Goal: Communication & Community: Answer question/provide support

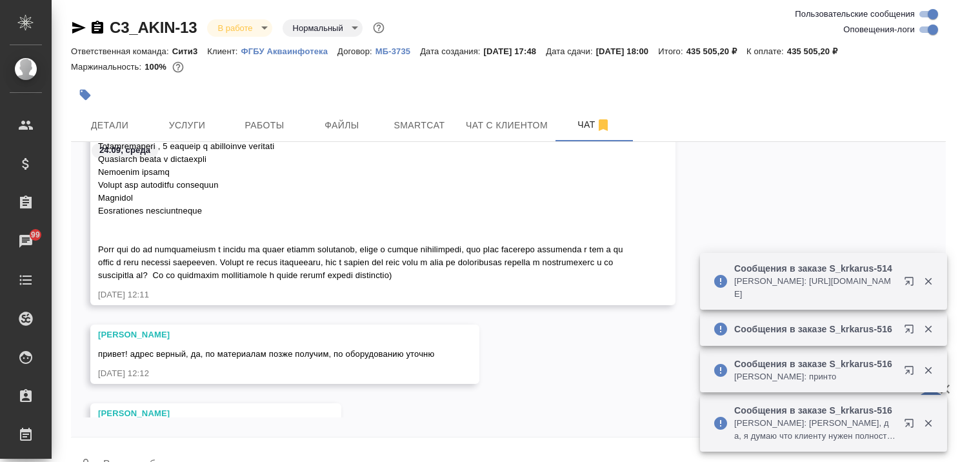
scroll to position [1053, 0]
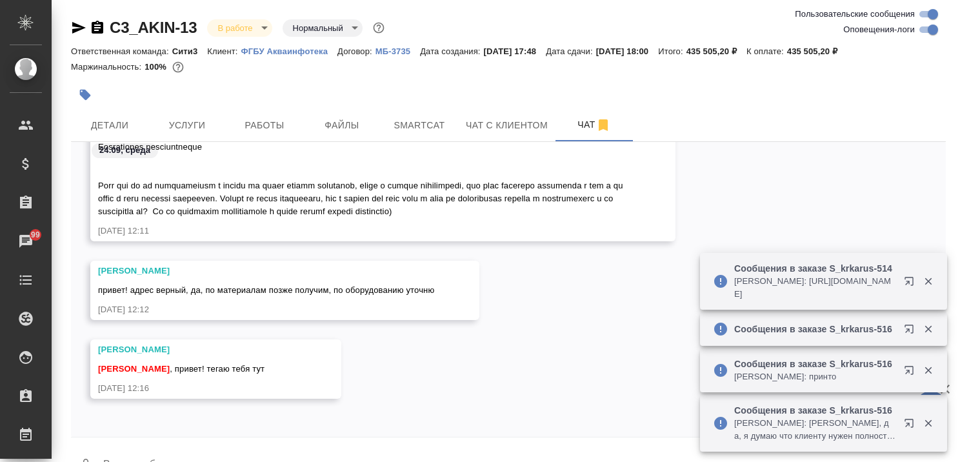
click at [932, 275] on icon "button" at bounding box center [928, 281] width 12 height 12
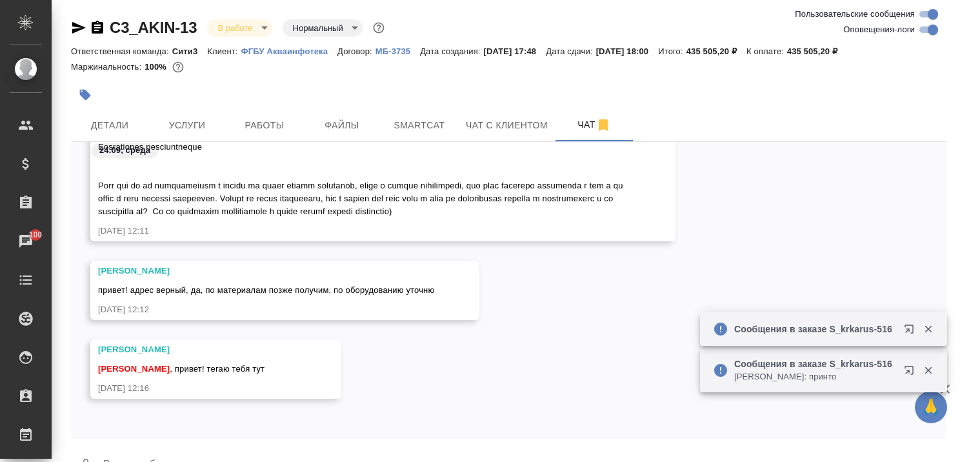
click at [929, 326] on div "🙏 .cls-1 fill:#fff; AWATERA Kairova [PERSON_NAME] Спецификации Заказы 100 Чаты …" at bounding box center [480, 231] width 960 height 462
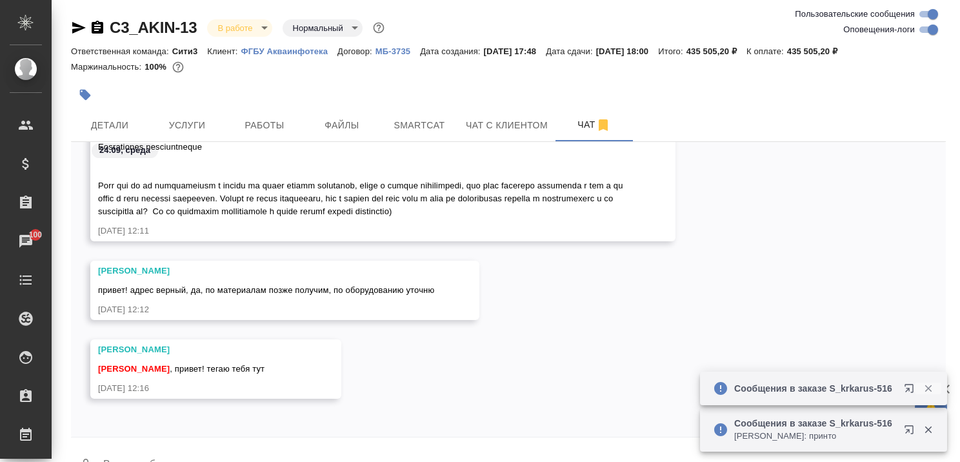
click at [929, 385] on icon "button" at bounding box center [928, 389] width 12 height 12
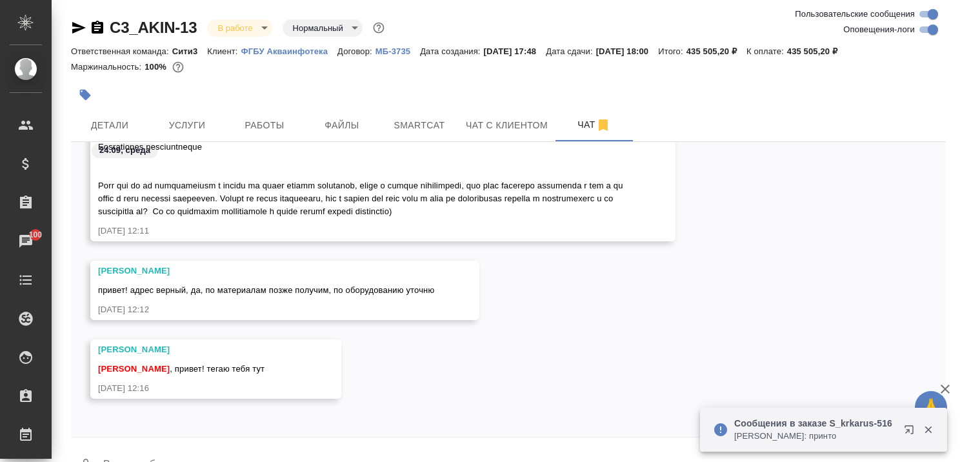
click at [929, 432] on icon "button" at bounding box center [928, 430] width 12 height 12
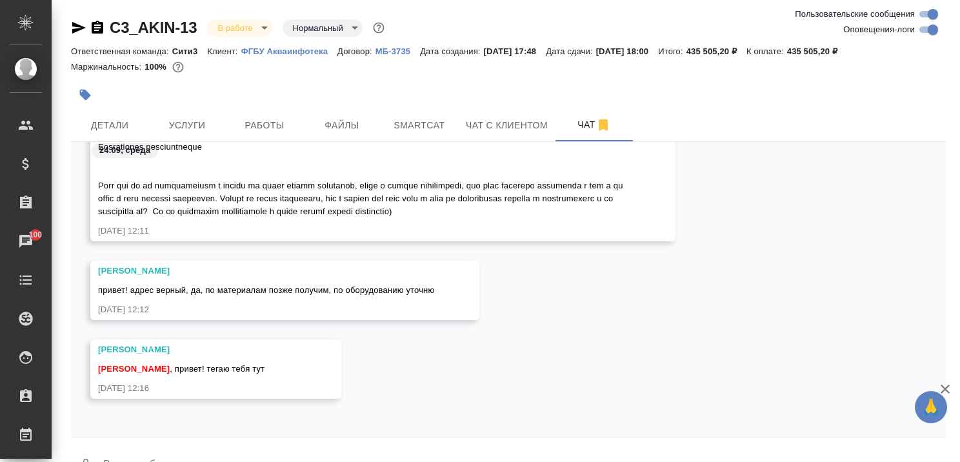
click at [946, 386] on icon "button" at bounding box center [944, 388] width 15 height 15
click at [210, 441] on div at bounding box center [508, 440] width 875 height 6
click at [252, 447] on textarea at bounding box center [524, 466] width 844 height 44
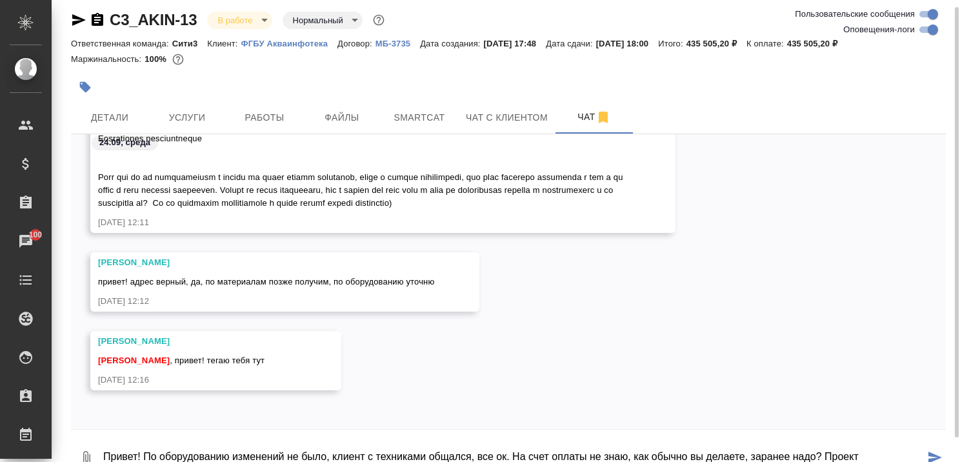
scroll to position [21, 0]
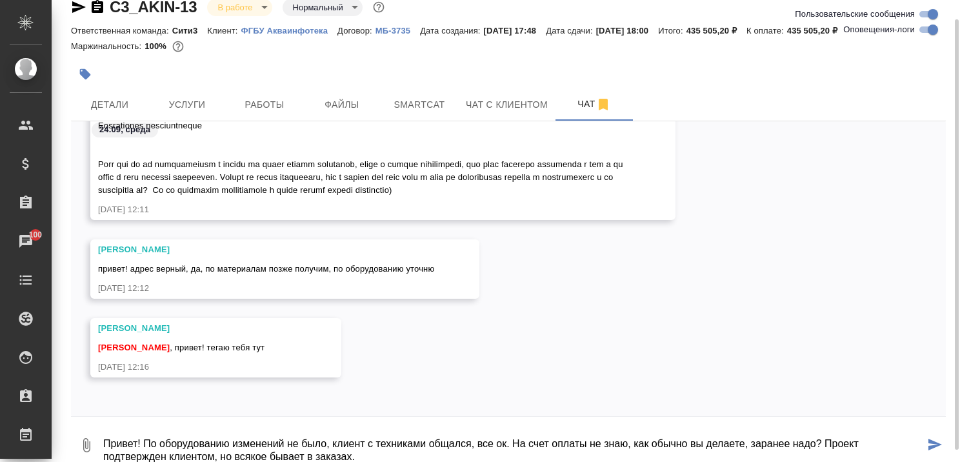
type textarea "Привет! По оборудованию изменений не было, клиент с техниками общался, все ок. …"
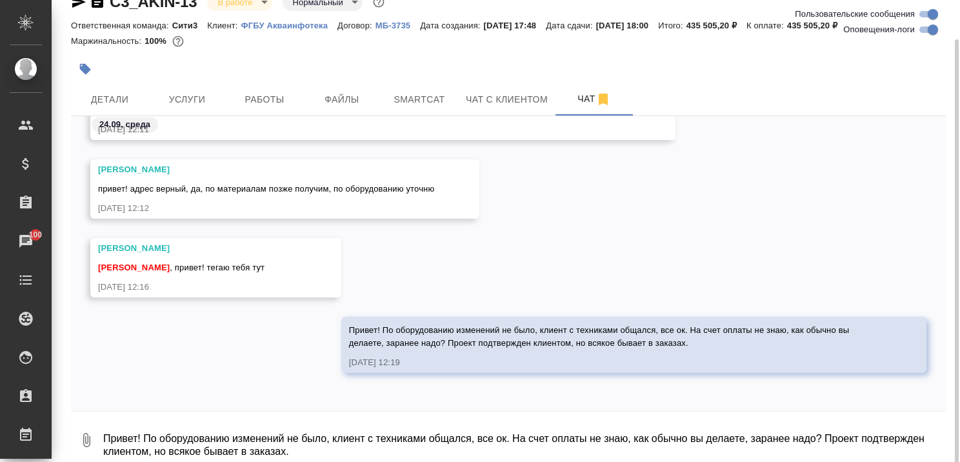
scroll to position [34, 0]
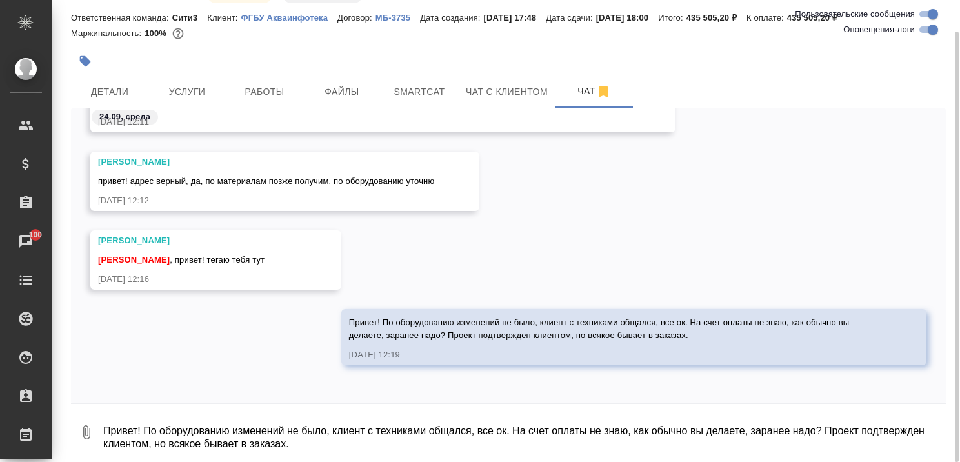
click at [392, 429] on textarea "Привет! По оборудованию изменений не было, клиент с техниками общался, все ок. …" at bounding box center [524, 432] width 844 height 44
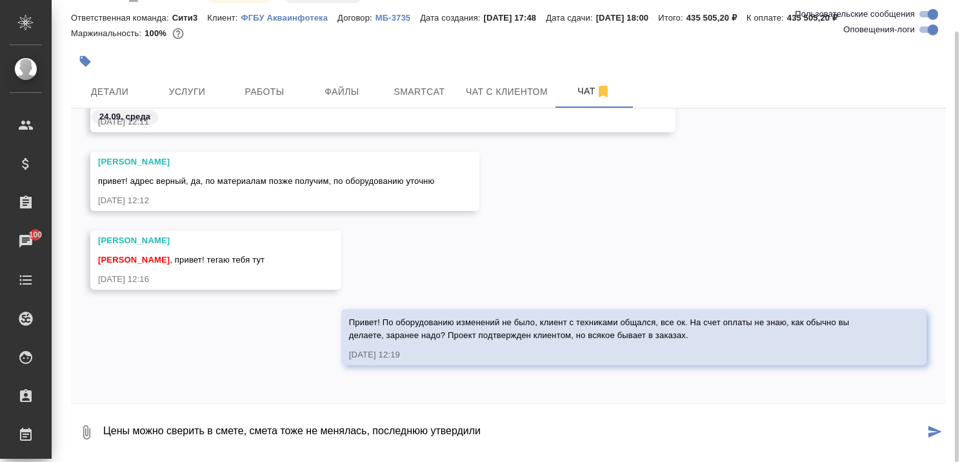
type textarea "Цены можно сверить в смете, смета тоже не менялась, последнюю утвердили"
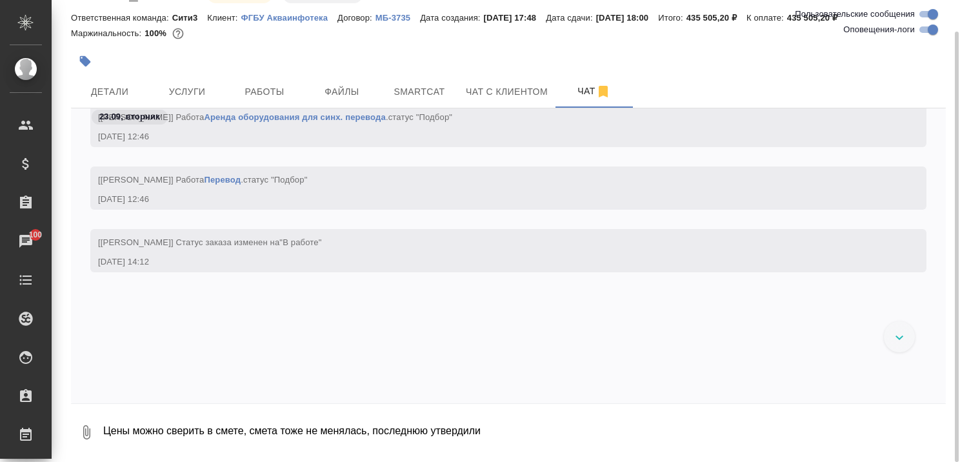
scroll to position [157, 0]
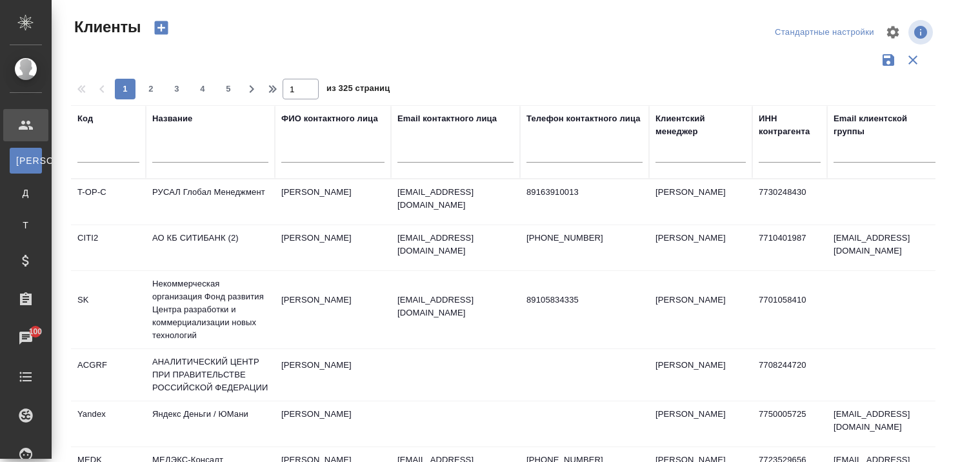
select select "RU"
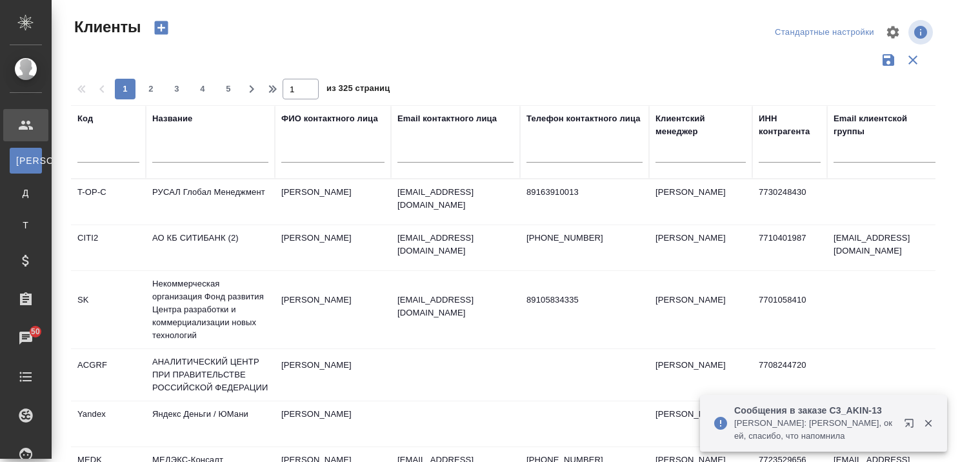
click at [906, 424] on icon "button" at bounding box center [911, 425] width 15 height 15
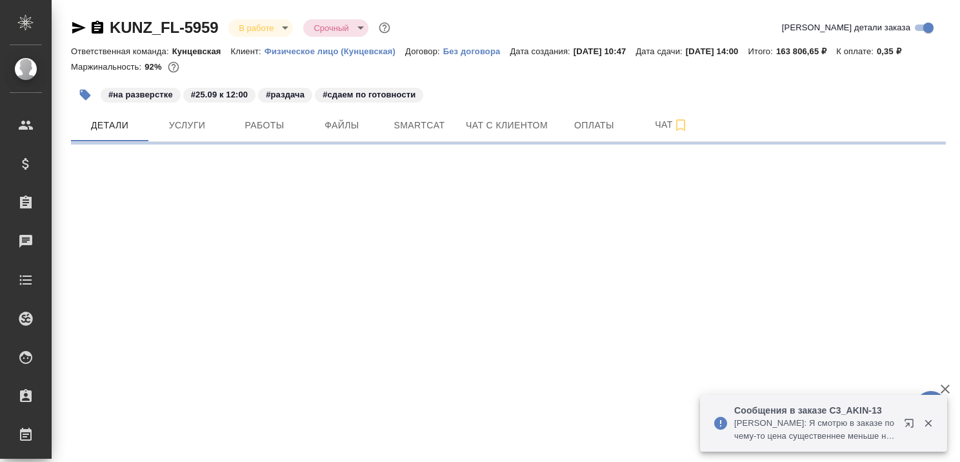
select select "RU"
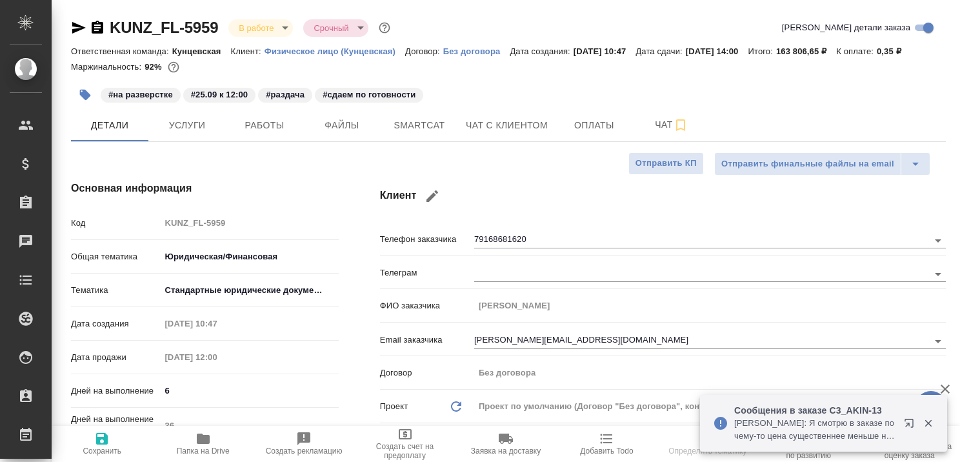
type textarea "x"
click at [928, 418] on icon "button" at bounding box center [928, 423] width 12 height 12
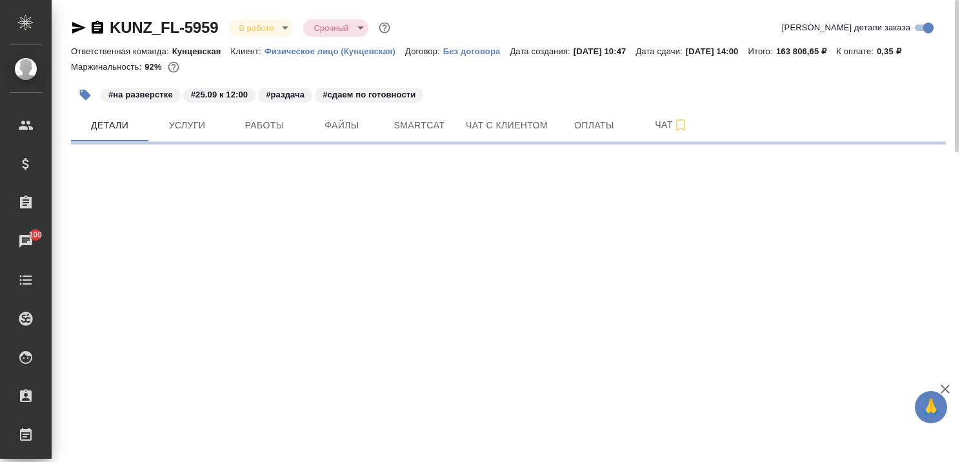
select select "RU"
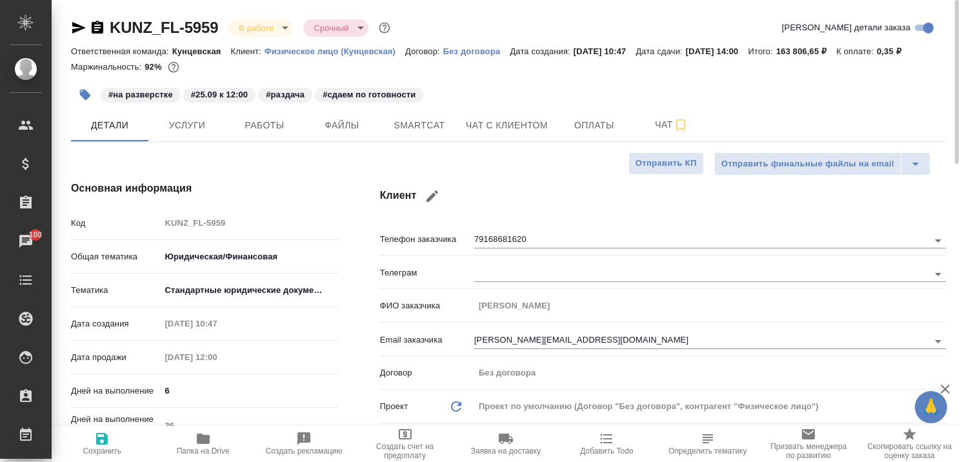
type textarea "x"
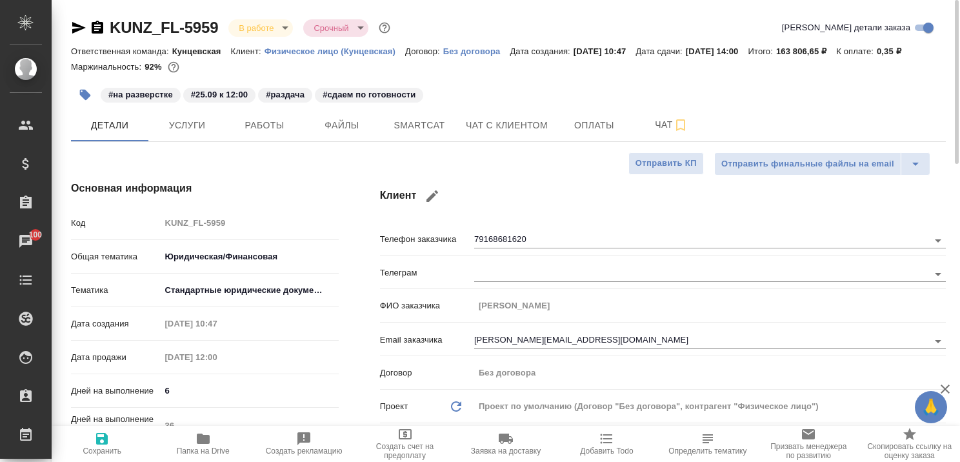
type textarea "x"
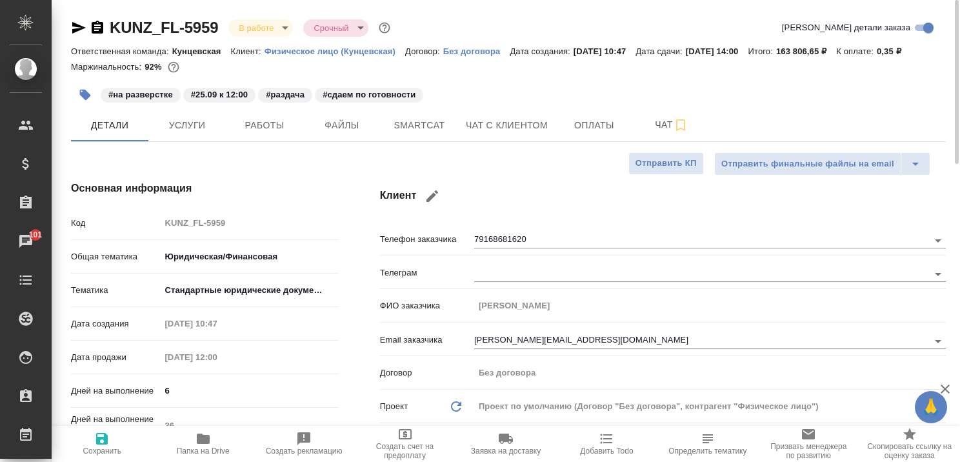
type textarea "x"
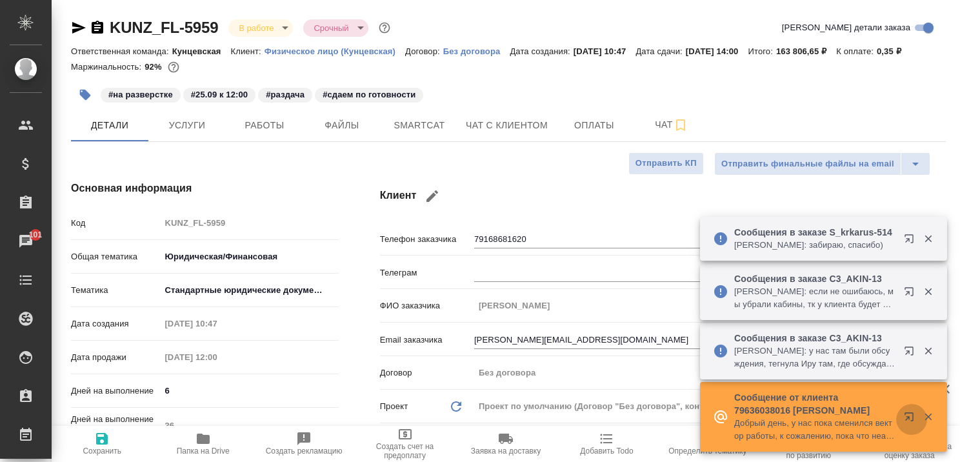
click at [911, 413] on icon "button" at bounding box center [908, 416] width 8 height 8
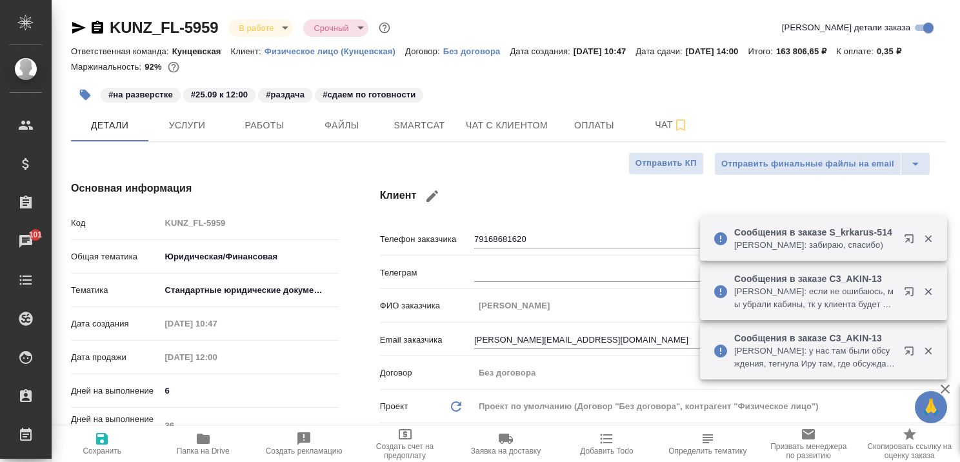
type textarea "x"
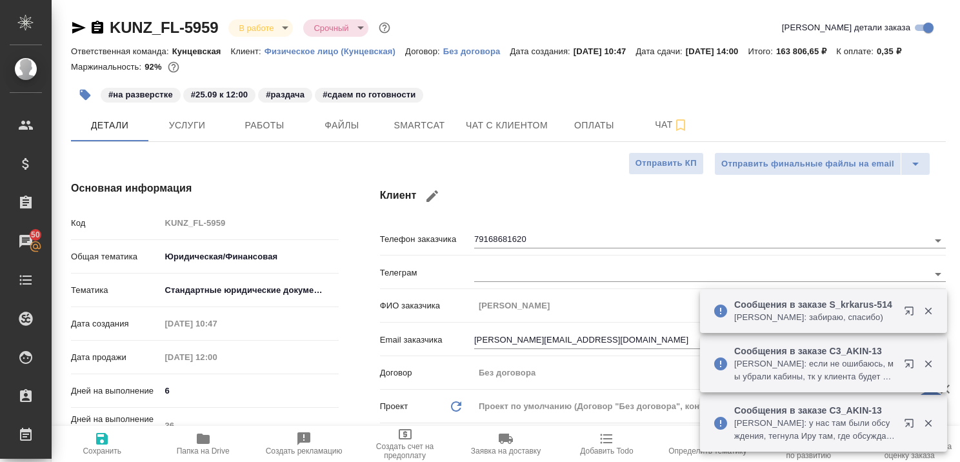
type textarea "x"
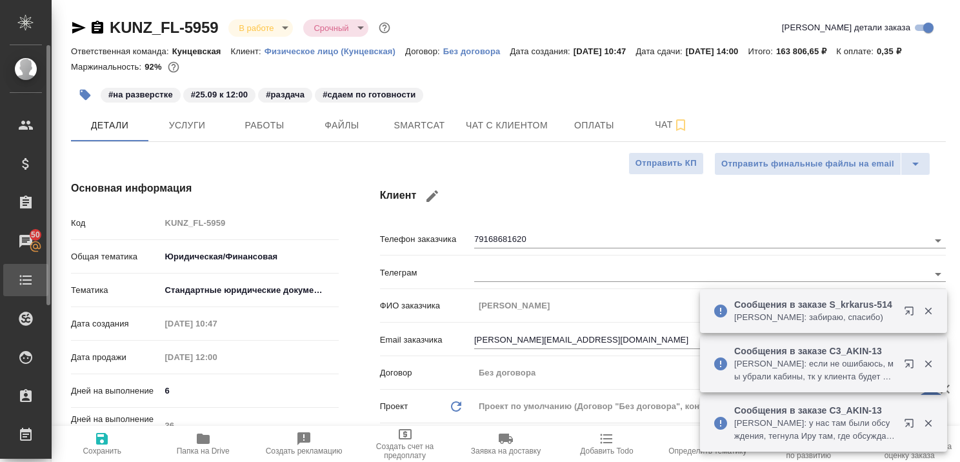
type textarea "x"
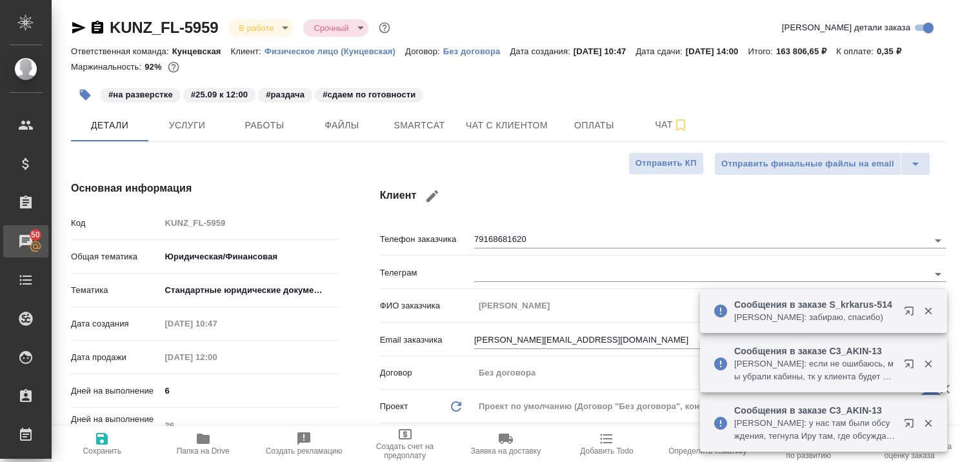
type textarea "x"
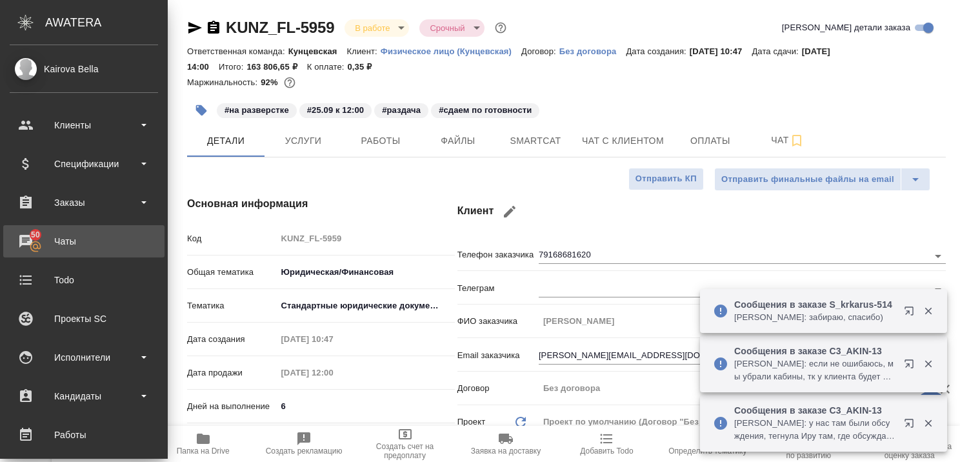
type textarea "x"
click at [35, 240] on div "Чаты" at bounding box center [84, 241] width 148 height 19
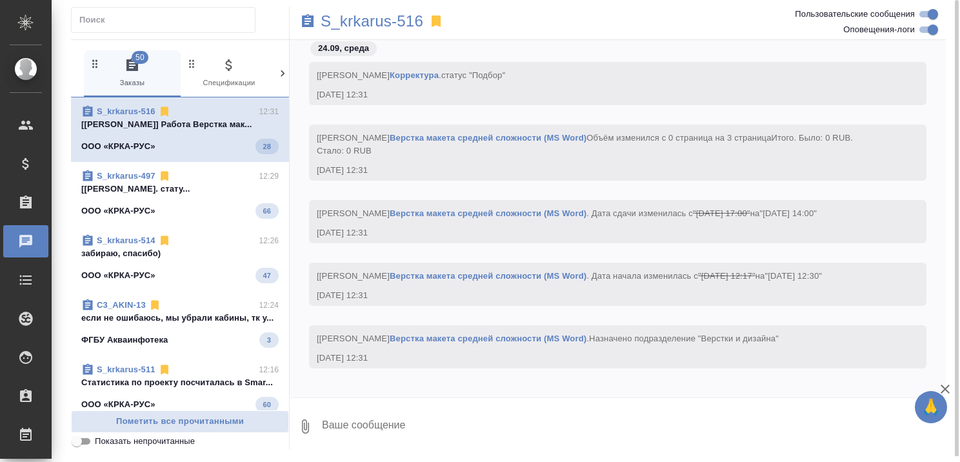
scroll to position [25910, 0]
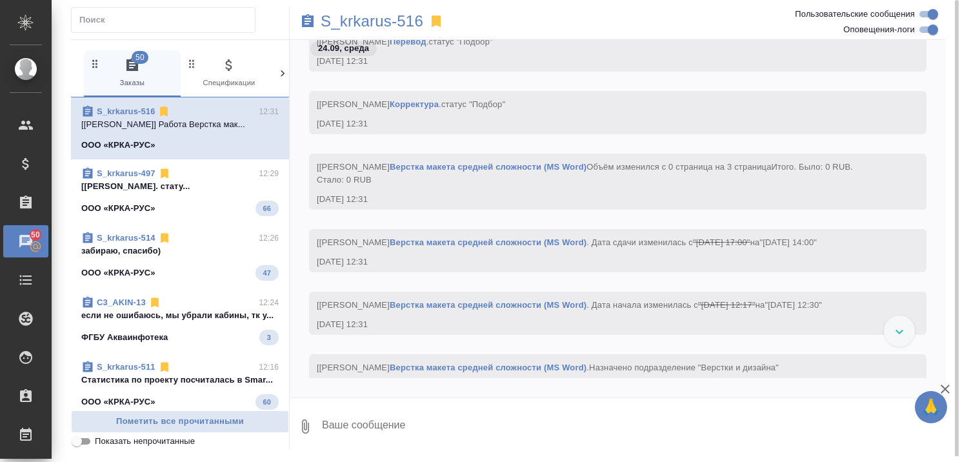
click at [178, 311] on p "если не ошибаюсь, мы убрали кабины, тк у..." at bounding box center [179, 315] width 197 height 13
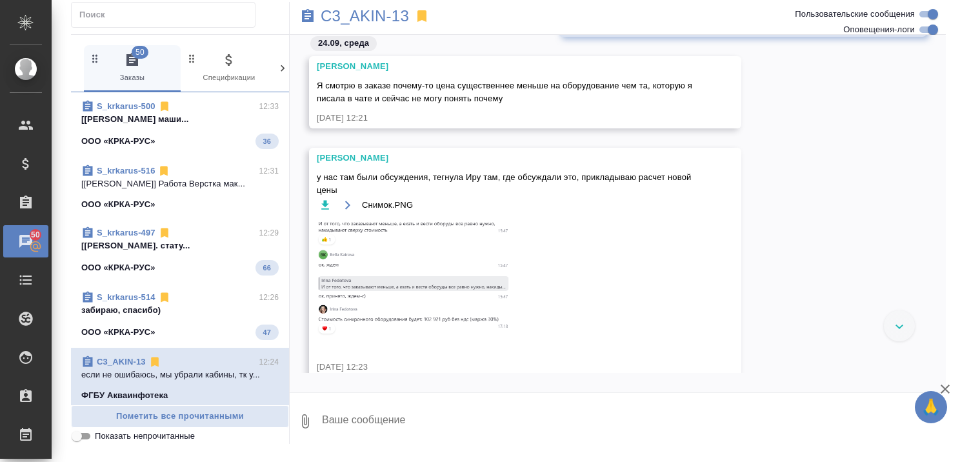
scroll to position [10432, 0]
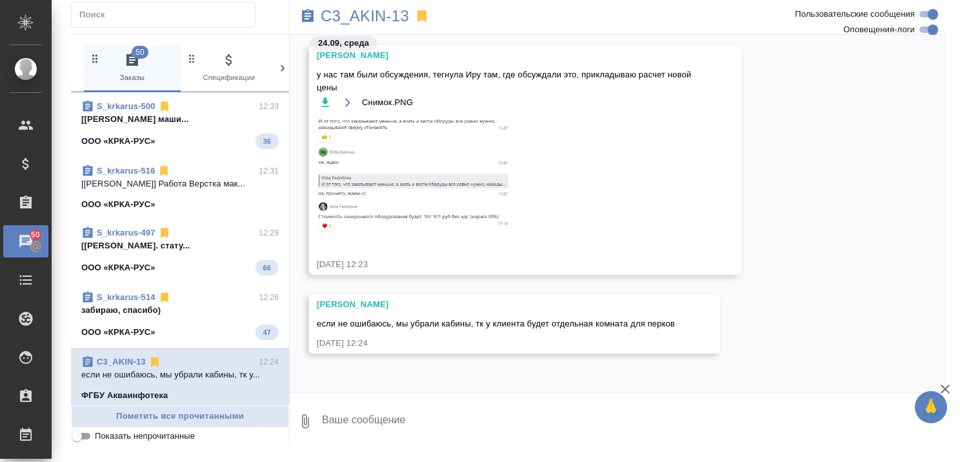
click at [448, 409] on textarea at bounding box center [633, 421] width 625 height 44
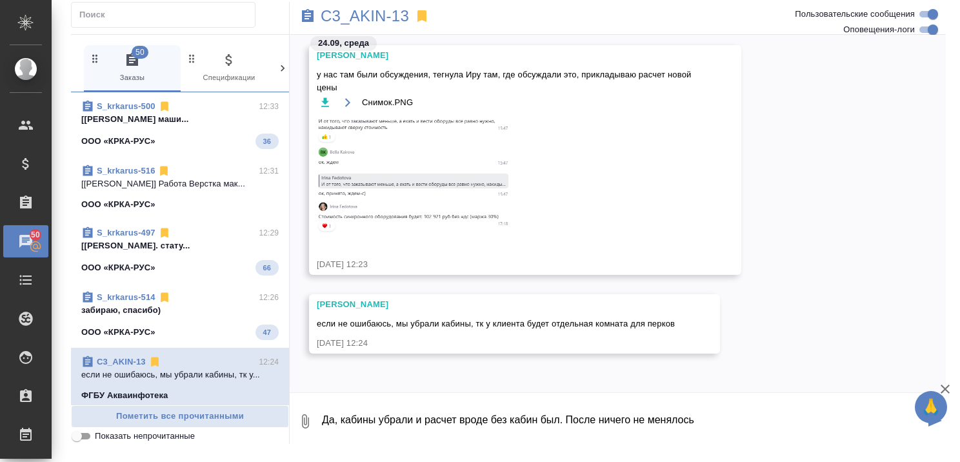
type textarea "Да, кабины убрали и расчет вроде без кабин был. После ничего не менялось"
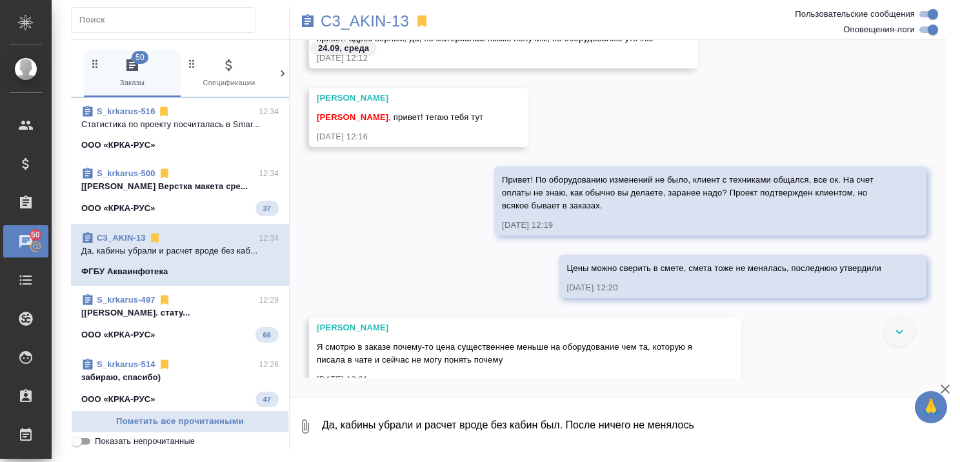
scroll to position [10043, 0]
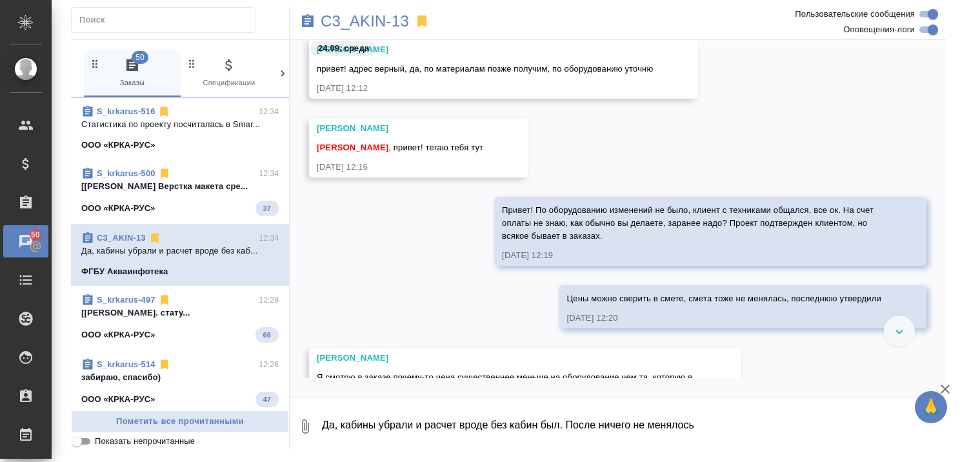
click at [945, 392] on icon "button" at bounding box center [944, 388] width 15 height 15
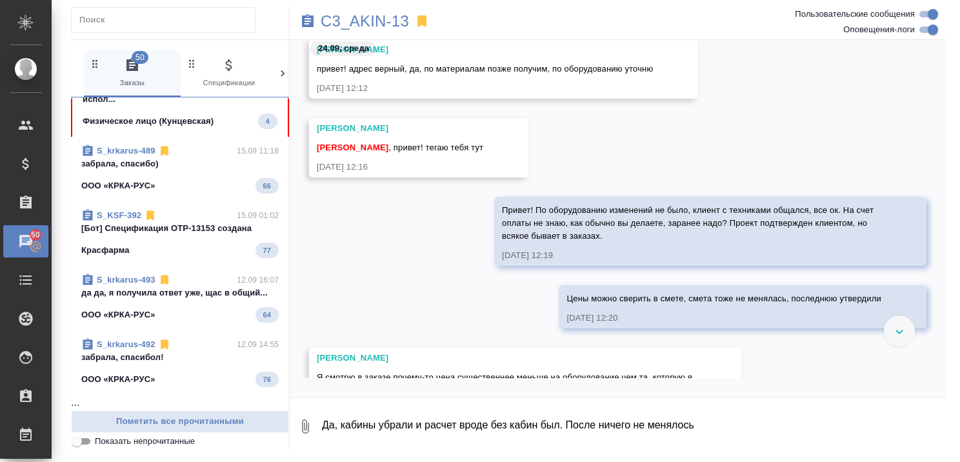
scroll to position [2645, 0]
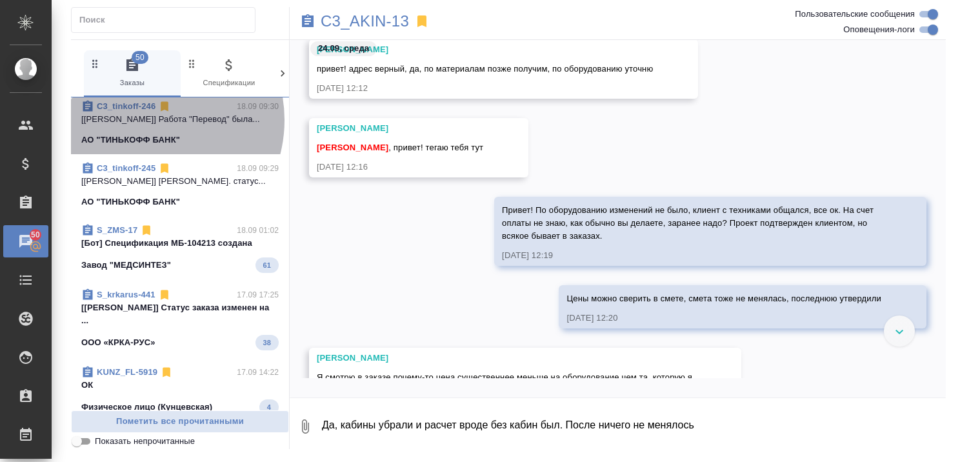
click at [145, 126] on p "[Муталимов Марк] Работа "Перевод" была..." at bounding box center [179, 119] width 197 height 13
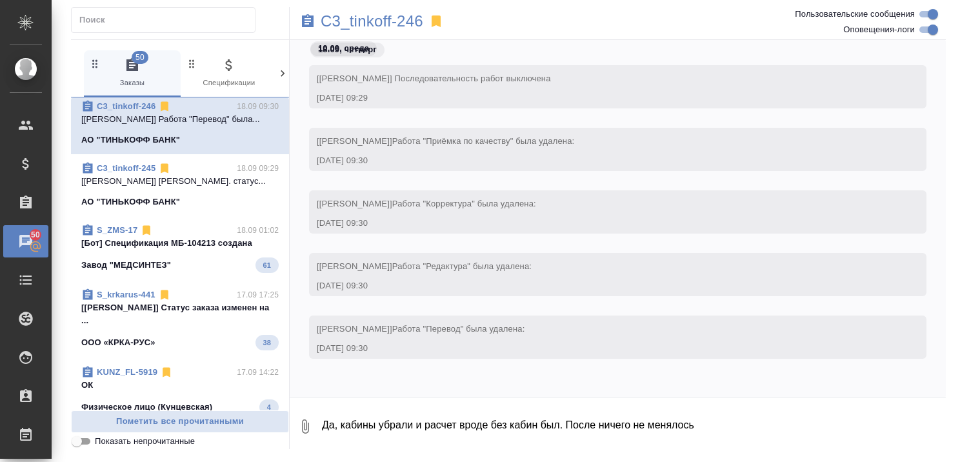
click at [145, 61] on p "[Сайдашева Диляра] Спецификация МБ-10421..." at bounding box center [179, 54] width 197 height 13
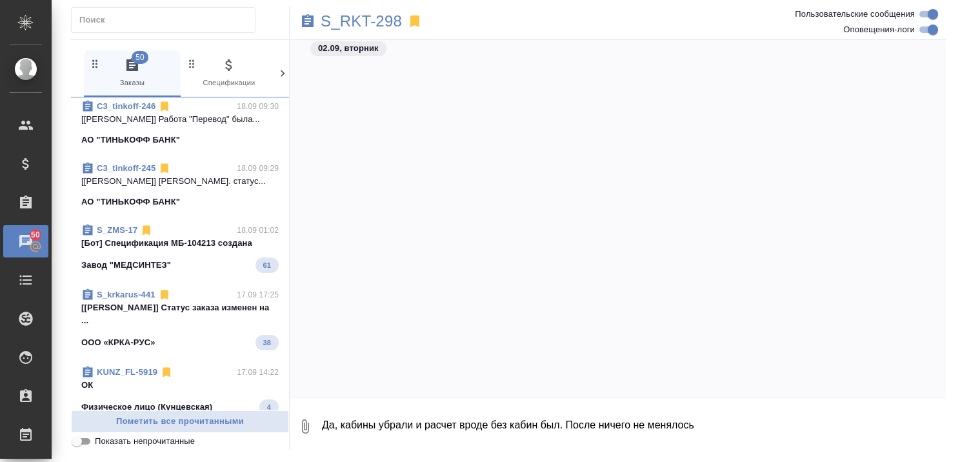
scroll to position [81884, 0]
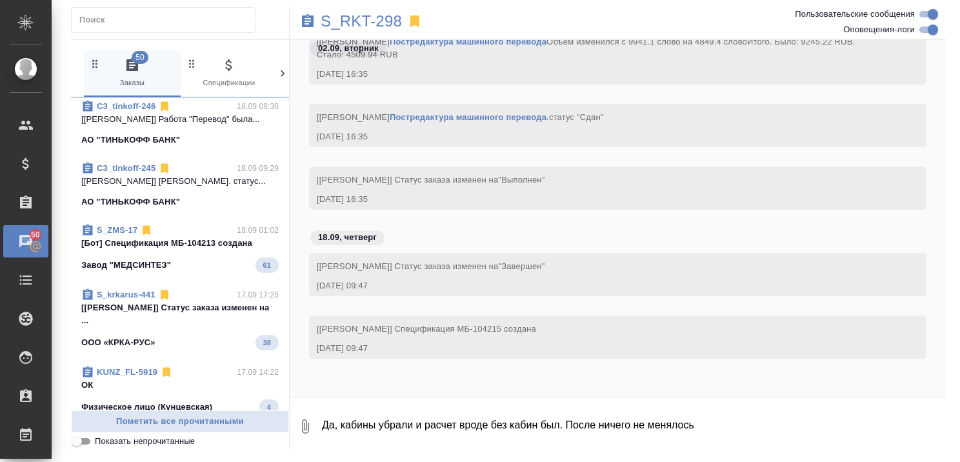
click at [138, 272] on p "Завод "МЕДСИНТЕЗ"" at bounding box center [126, 265] width 90 height 13
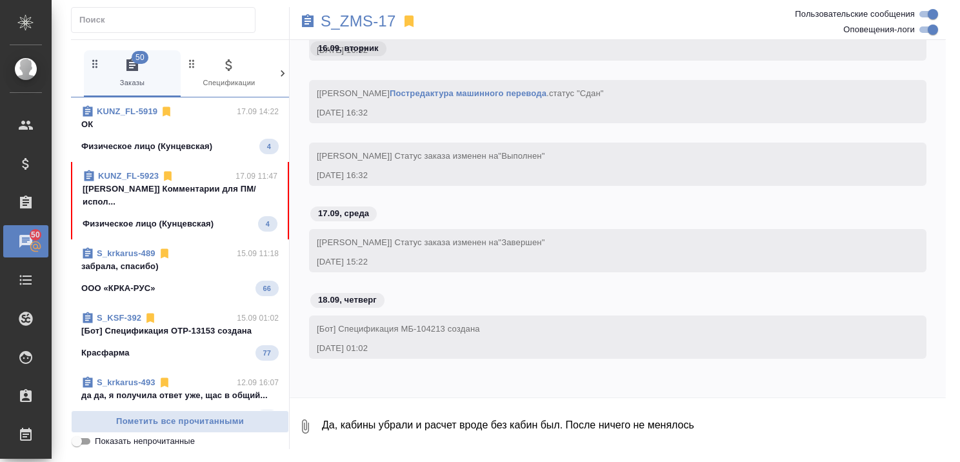
scroll to position [2900, 0]
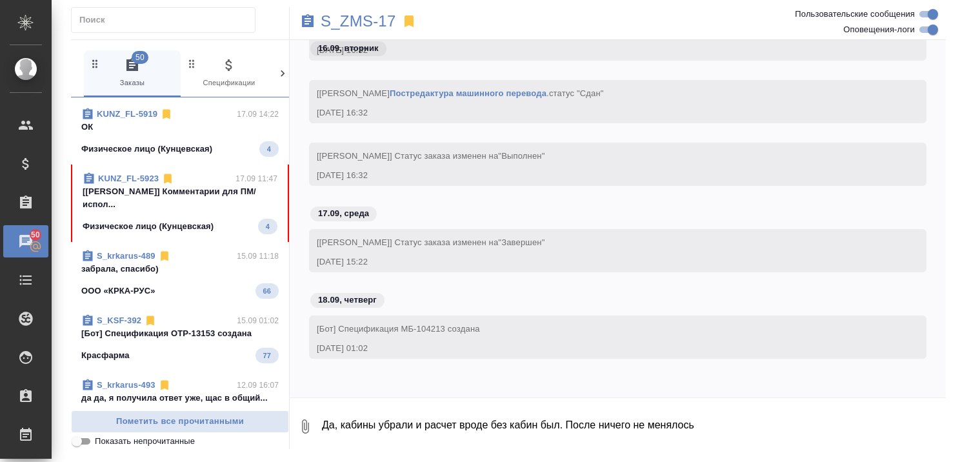
click at [134, 211] on p "[Веселова Юлия] Комментарии для ПМ/испол..." at bounding box center [180, 198] width 195 height 26
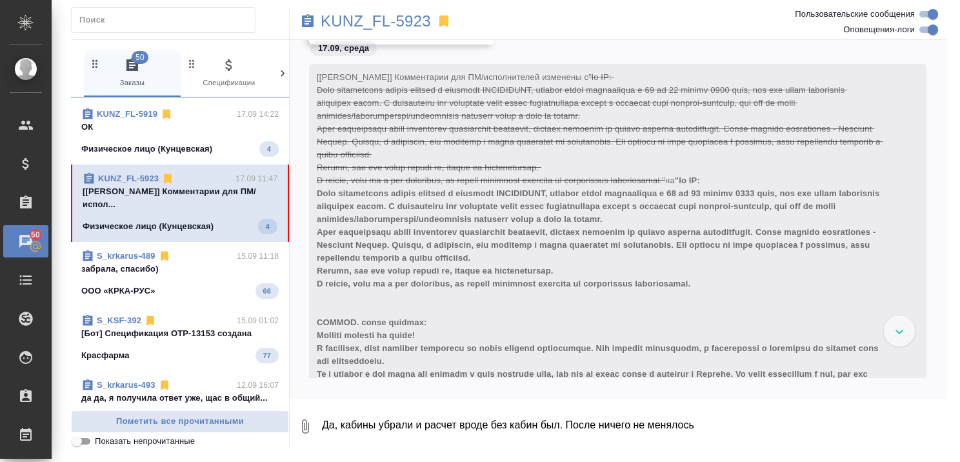
click at [121, 275] on p "забрала, спасибо)" at bounding box center [179, 269] width 197 height 13
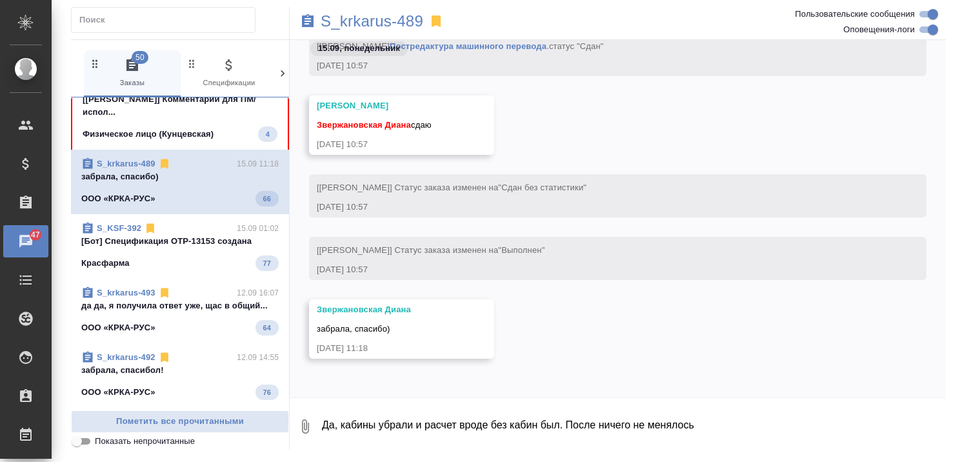
scroll to position [3029, 0]
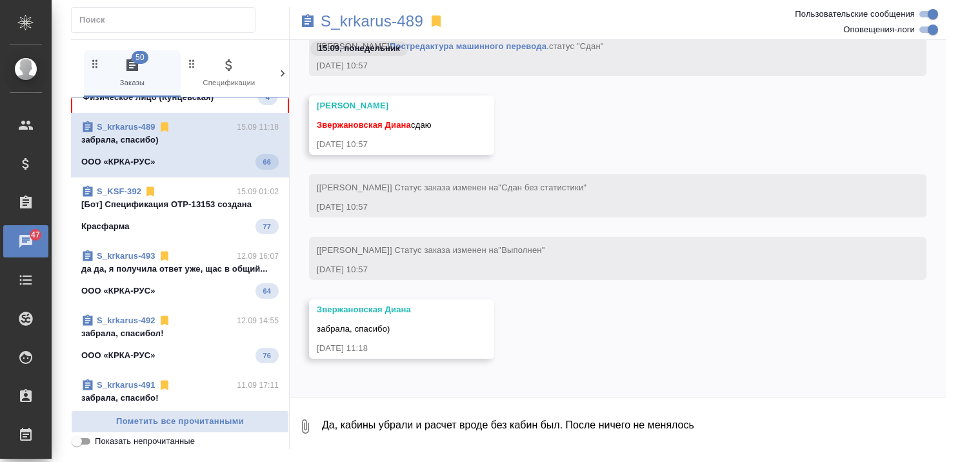
click at [119, 263] on p "S_krkarus-493" at bounding box center [126, 256] width 59 height 13
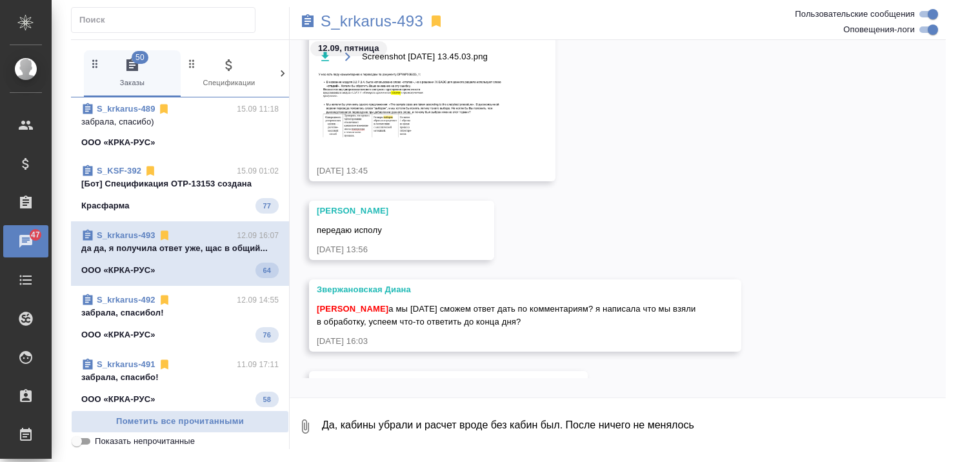
scroll to position [3027, 0]
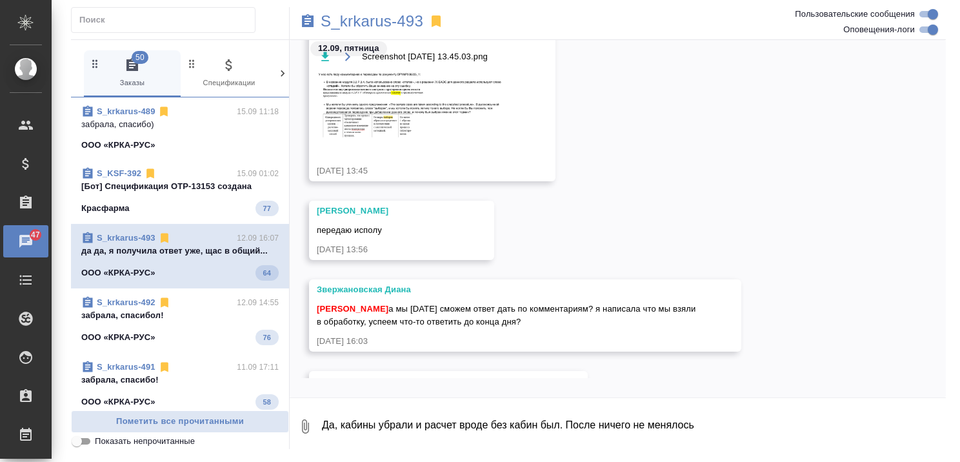
click at [107, 193] on p "[Бот] Спецификация OTP-13153 создана" at bounding box center [179, 186] width 197 height 13
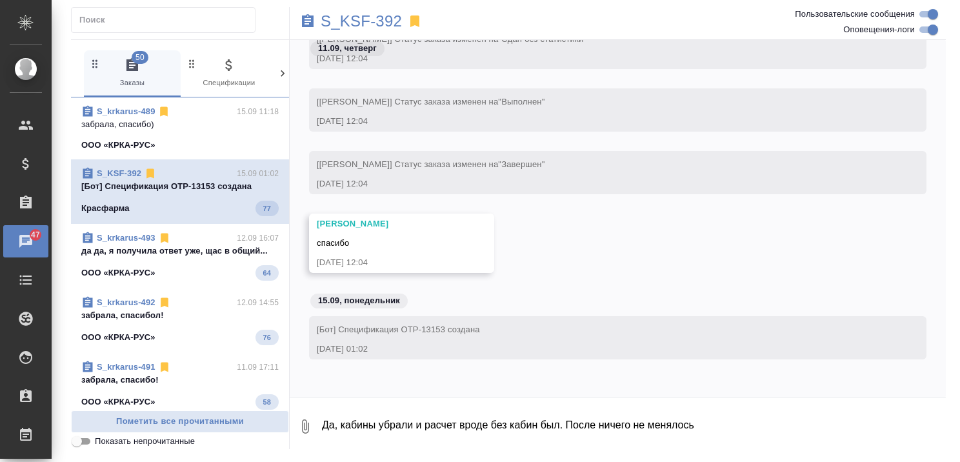
scroll to position [3220, 0]
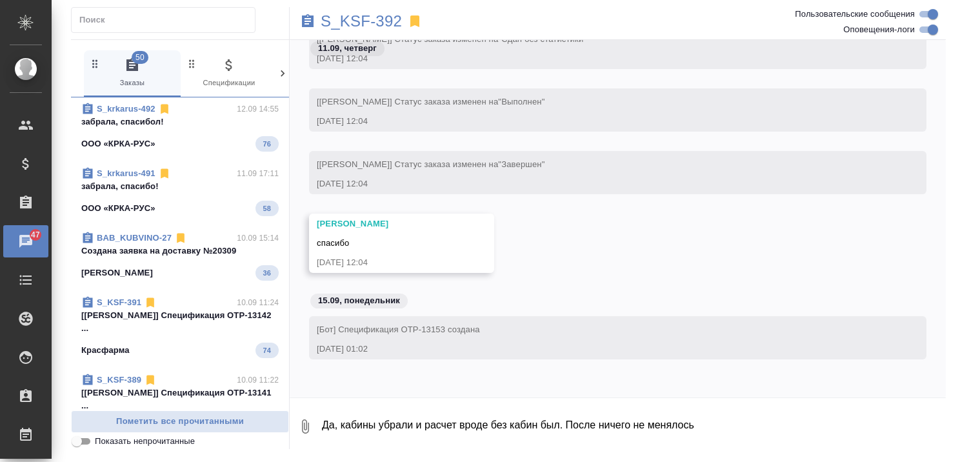
click at [136, 87] on span "S_krkarus-493 12.09 16:07 да да, я получила ответ уже, щас в общий... ООО «КРКА…" at bounding box center [179, 62] width 197 height 49
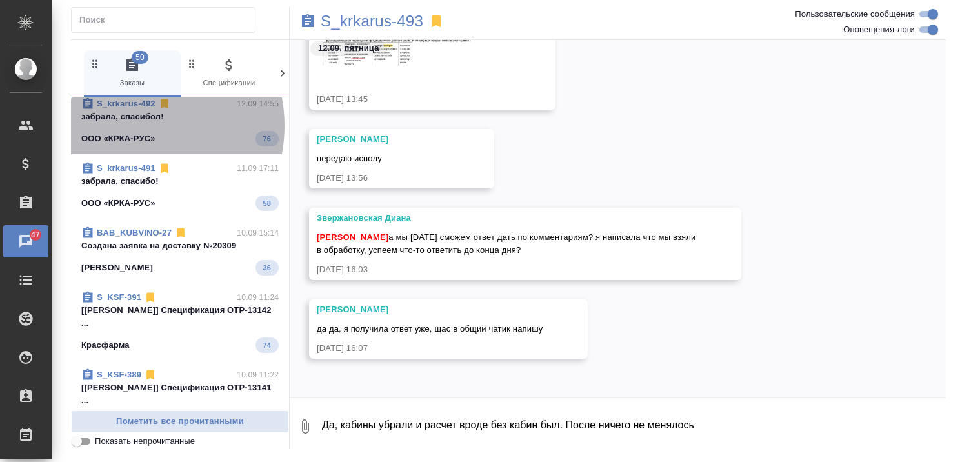
click at [133, 146] on span "S_krkarus-492 12.09 14:55 забрала, спасибол! ООО «КРКА-РУС» 76" at bounding box center [179, 121] width 197 height 49
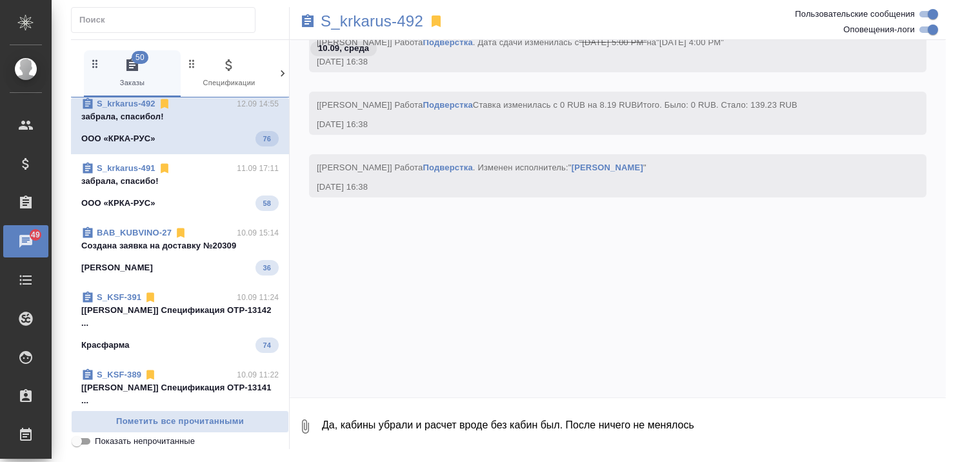
scroll to position [81820, 0]
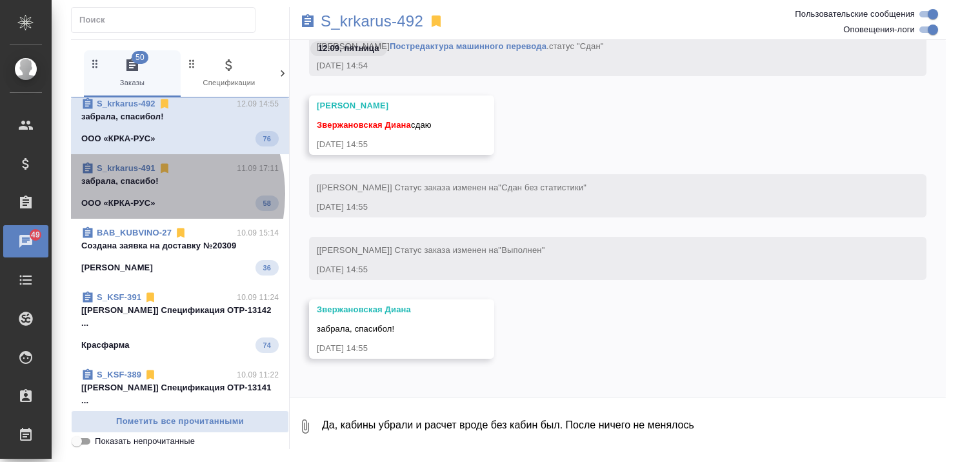
click at [130, 211] on span "S_krkarus-491 11.09 17:11 забрала, спасибо! ООО «КРКА-РУС» 58" at bounding box center [179, 186] width 197 height 49
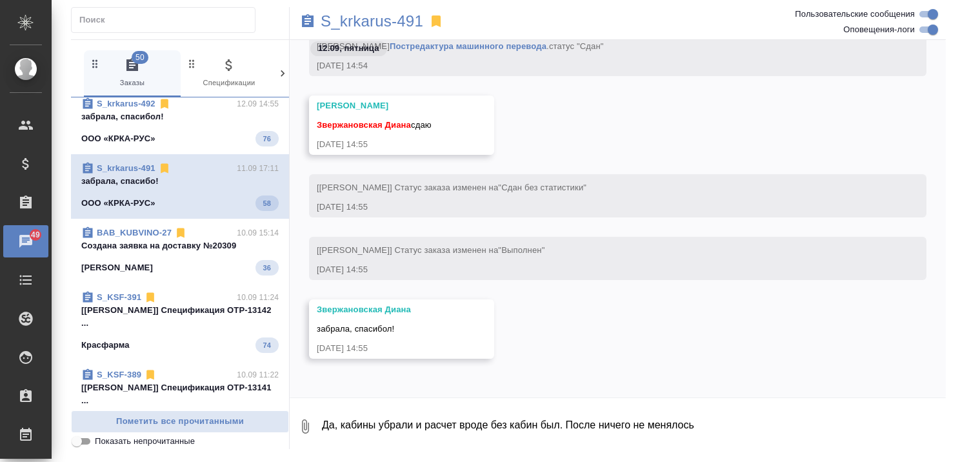
scroll to position [59059, 0]
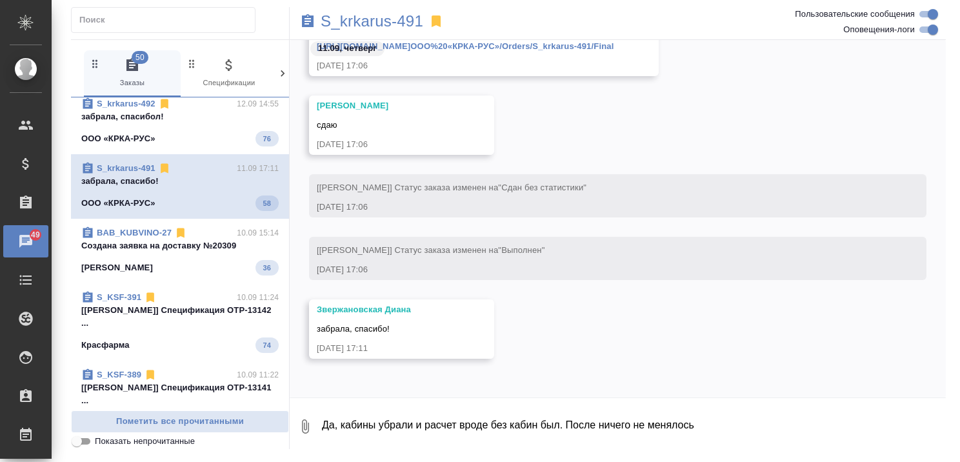
click at [132, 252] on p "Создана заявка на доставку №20309" at bounding box center [179, 245] width 197 height 13
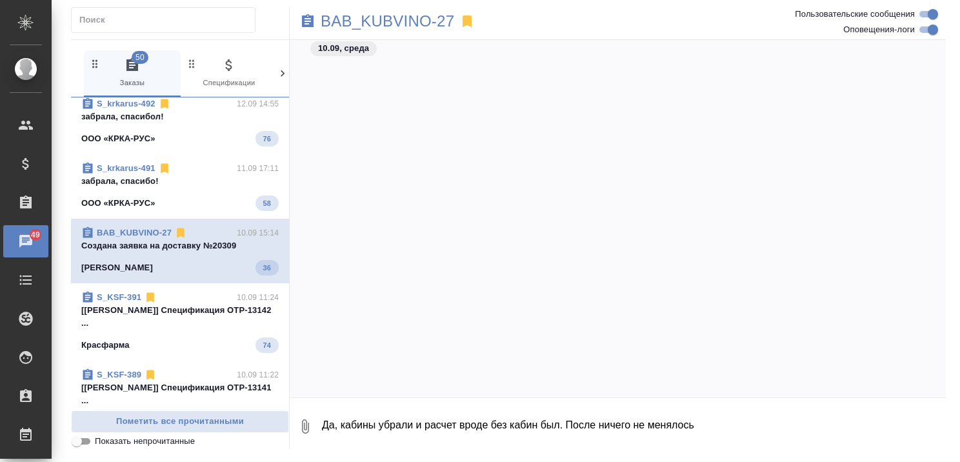
scroll to position [33134, 0]
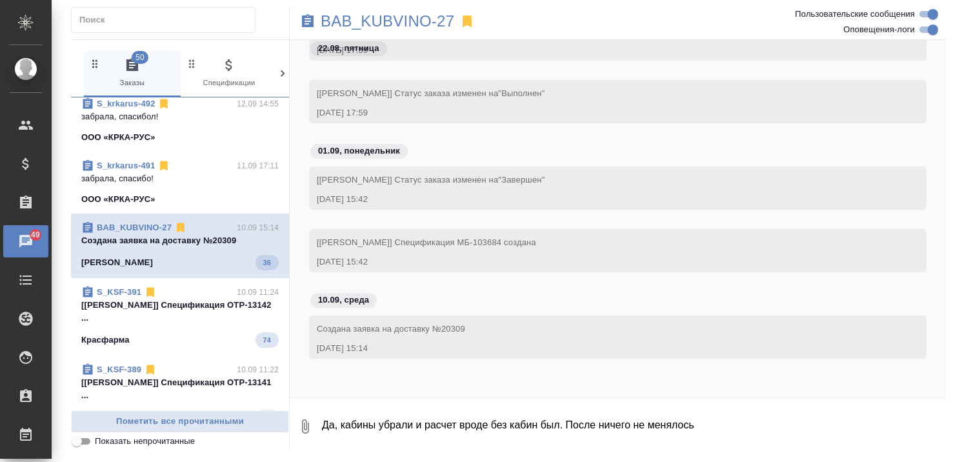
click at [139, 144] on span "S_krkarus-492 12.09 14:55 забрала, спасибол! ООО «КРКА-РУС»" at bounding box center [179, 120] width 197 height 46
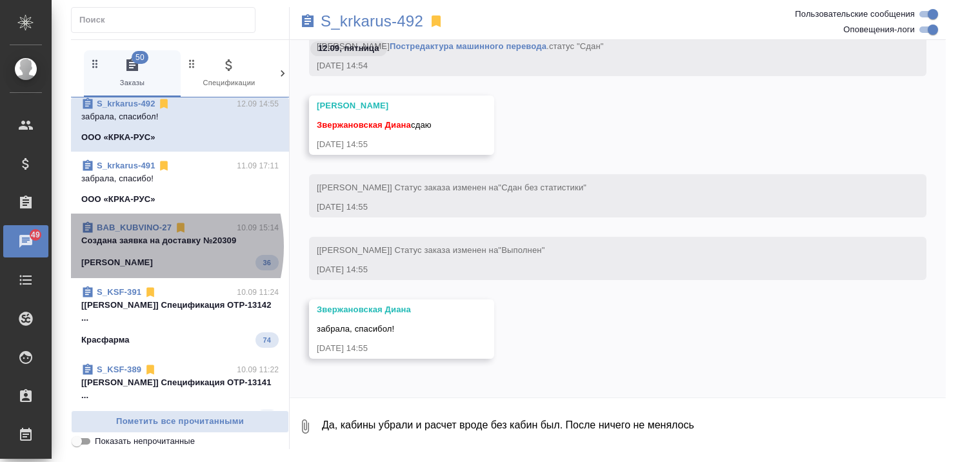
click at [130, 247] on p "Создана заявка на доставку №20309" at bounding box center [179, 240] width 197 height 13
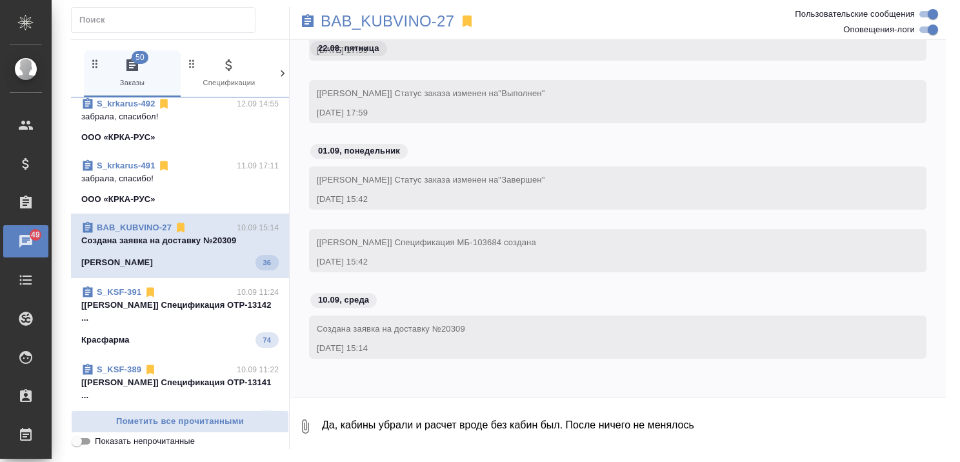
scroll to position [3414, 0]
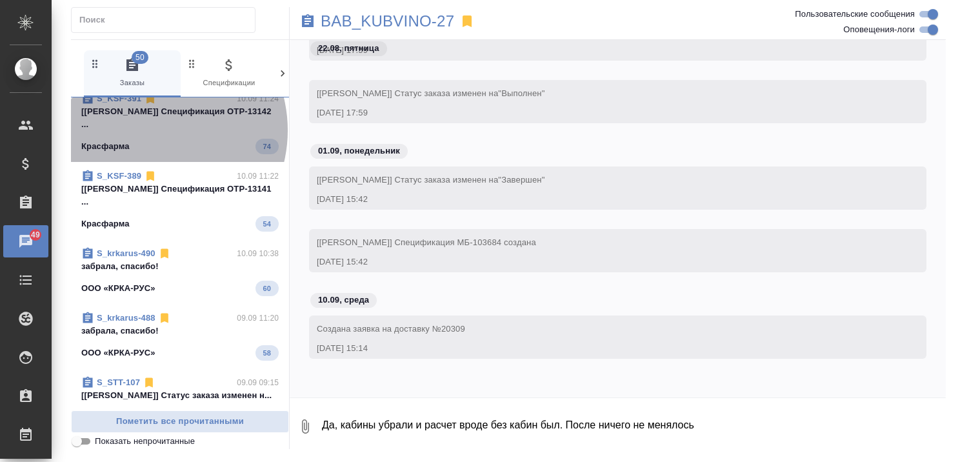
click at [148, 131] on p "[Кабаргина Анна] Спецификация OTP-13142 ..." at bounding box center [179, 118] width 197 height 26
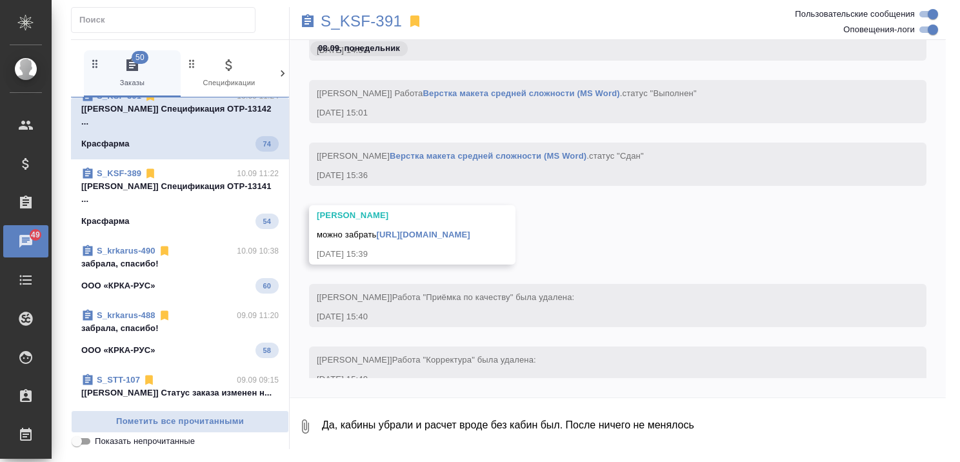
scroll to position [63076, 0]
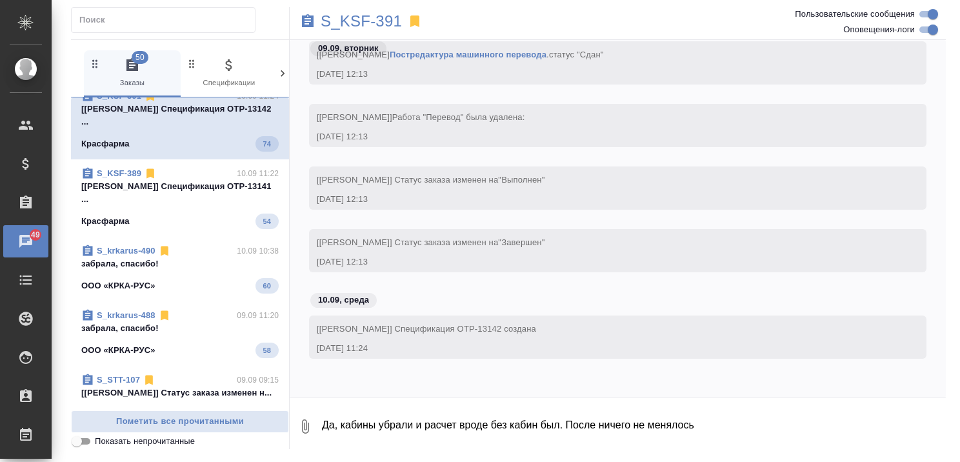
click at [134, 206] on p "[Кабаргина Анна] Спецификация OTP-13141 ..." at bounding box center [179, 193] width 197 height 26
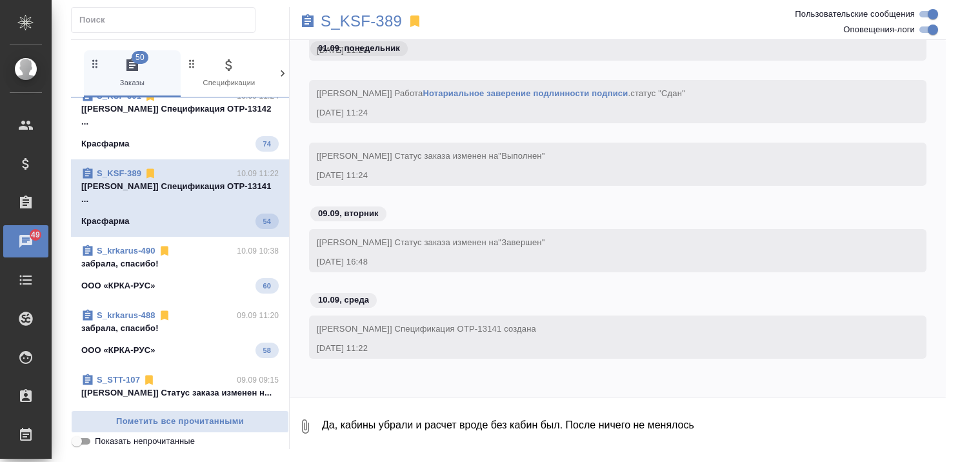
click at [132, 270] on p "забрала, спасибо!" at bounding box center [179, 263] width 197 height 13
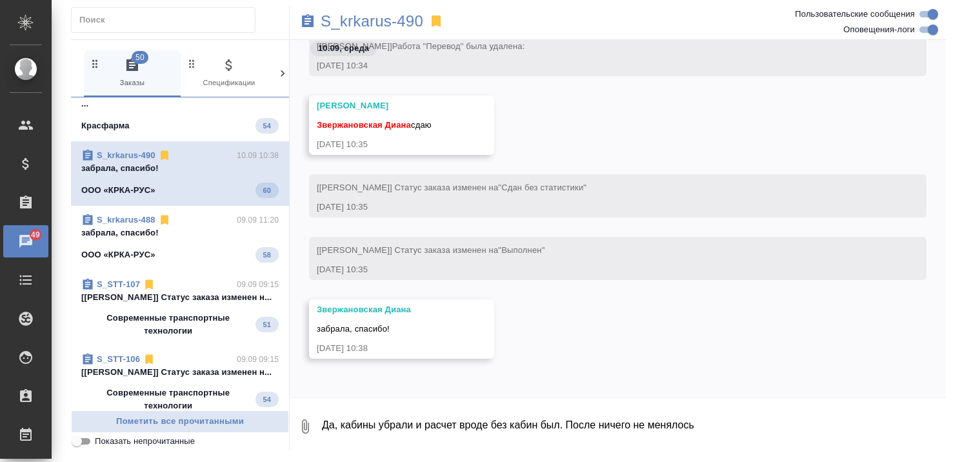
scroll to position [3543, 0]
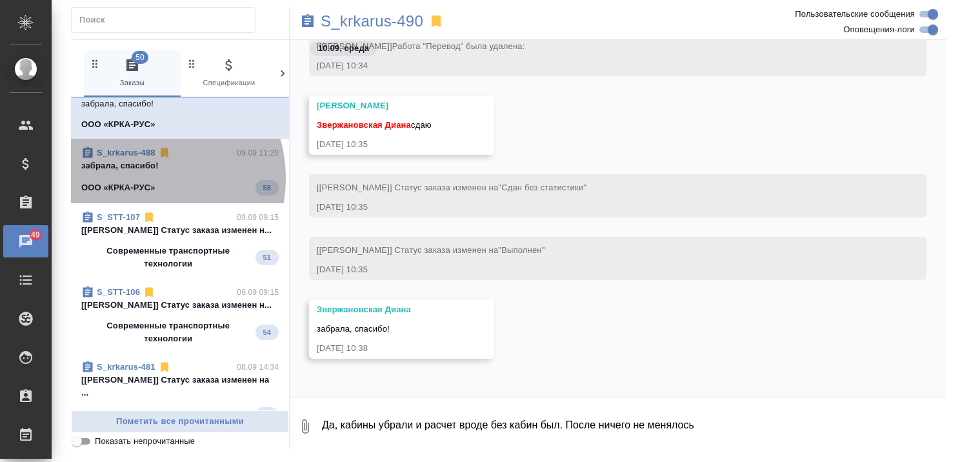
click at [137, 195] on span "S_krkarus-488 09.09 11:20 забрала, спасибо! ООО «КРКА-РУС» 58" at bounding box center [179, 170] width 197 height 49
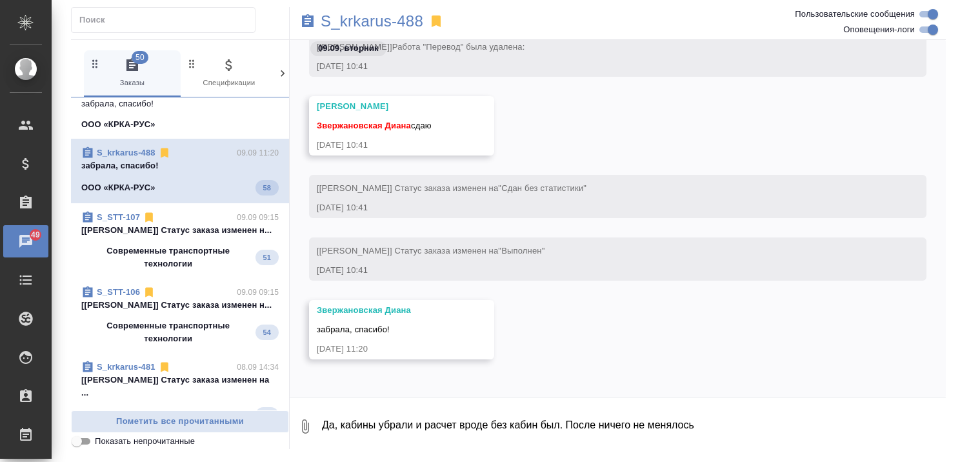
click at [137, 237] on p "[Усманова Ольга] Статус заказа изменен н..." at bounding box center [179, 230] width 197 height 13
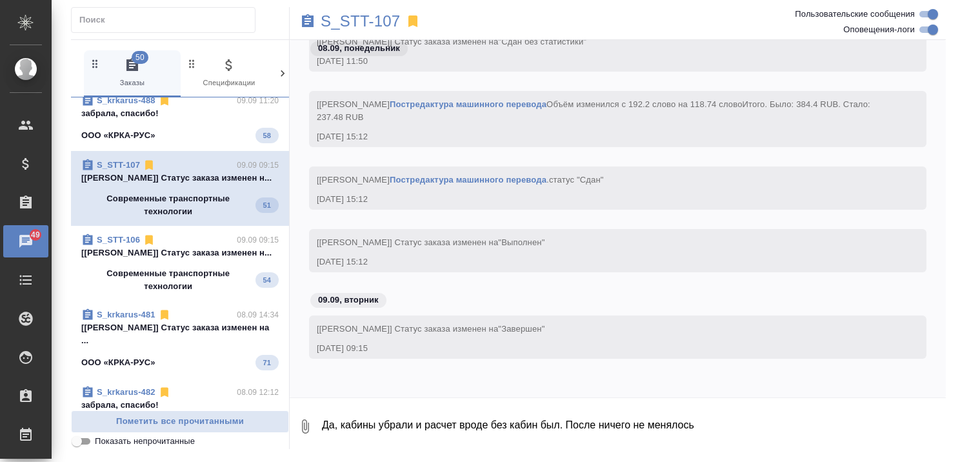
scroll to position [3607, 0]
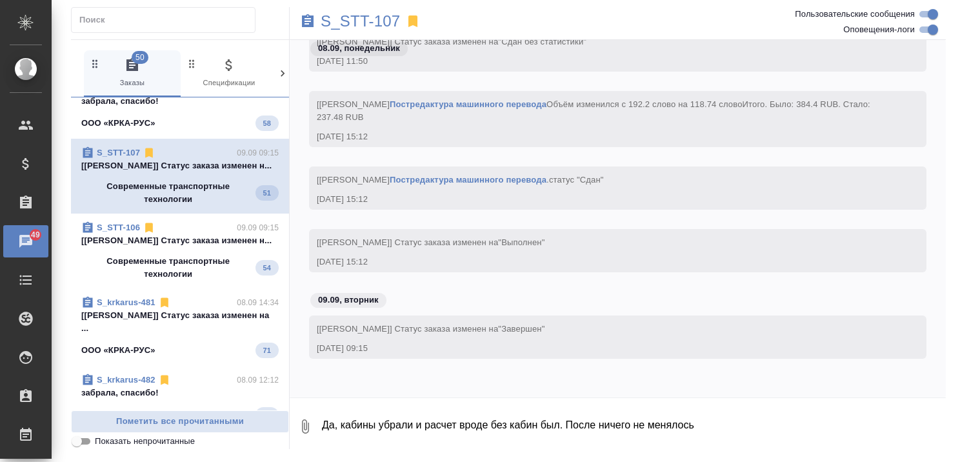
click at [137, 281] on p "Современные транспортные технологии" at bounding box center [168, 268] width 174 height 26
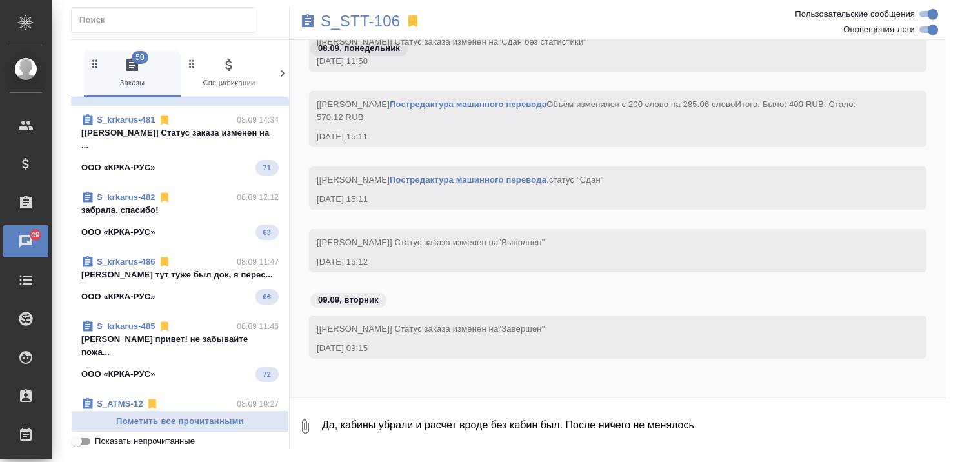
scroll to position [3801, 0]
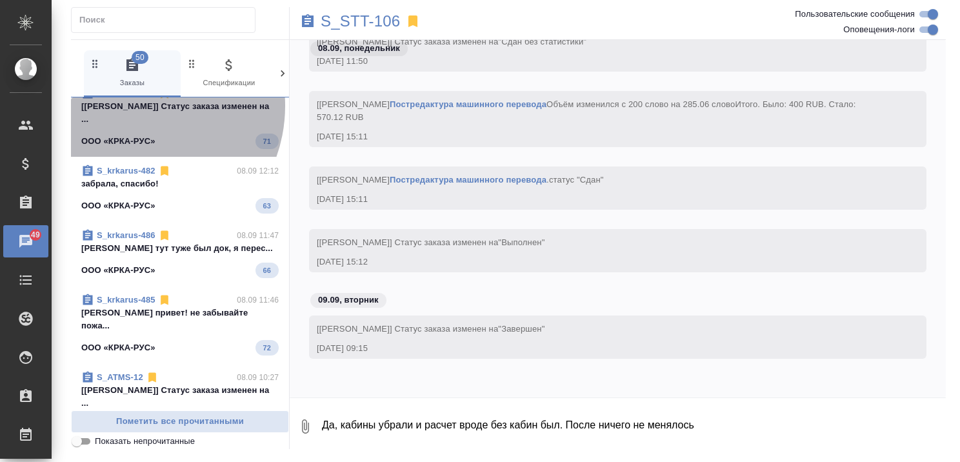
click at [133, 126] on p "[Грабко Мария] Статус заказа изменен на ..." at bounding box center [179, 113] width 197 height 26
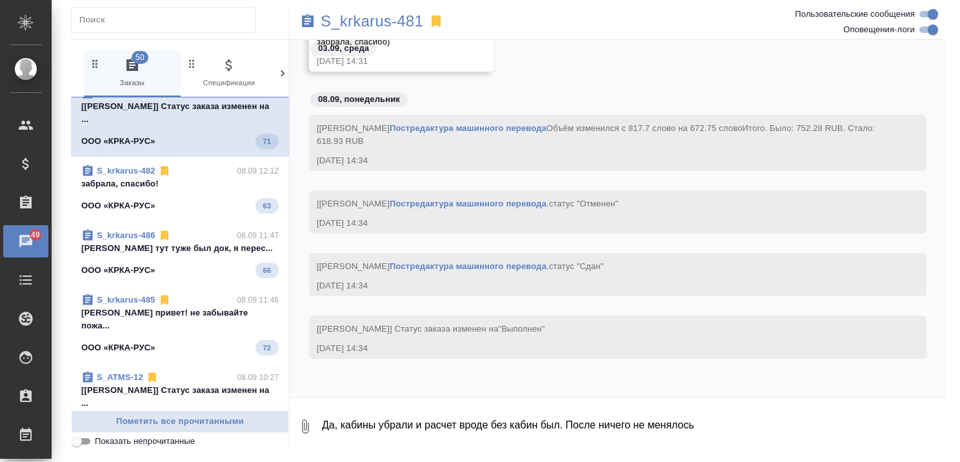
click at [140, 214] on span "S_krkarus-482 08.09 12:12 забрала, спасибо! ООО «КРКА-РУС» 63" at bounding box center [179, 188] width 197 height 49
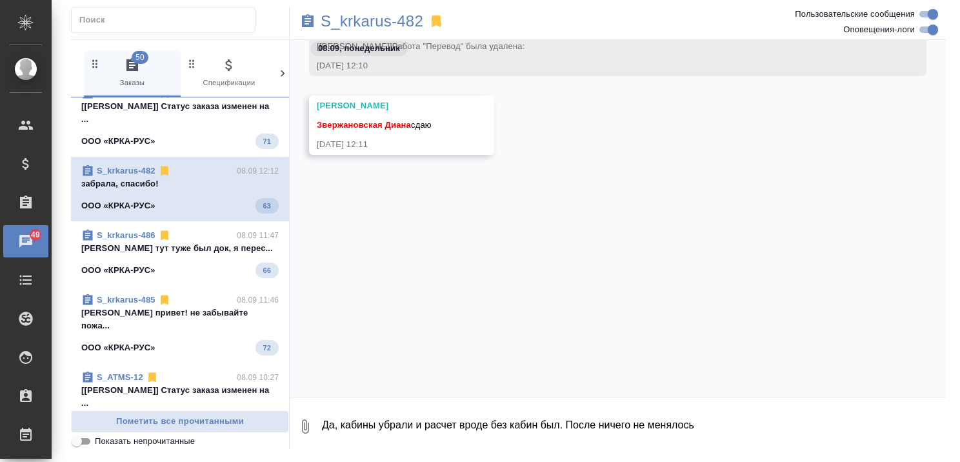
click at [159, 255] on p "Арсеньева Вера тут туже был док, я перес..." at bounding box center [179, 248] width 197 height 13
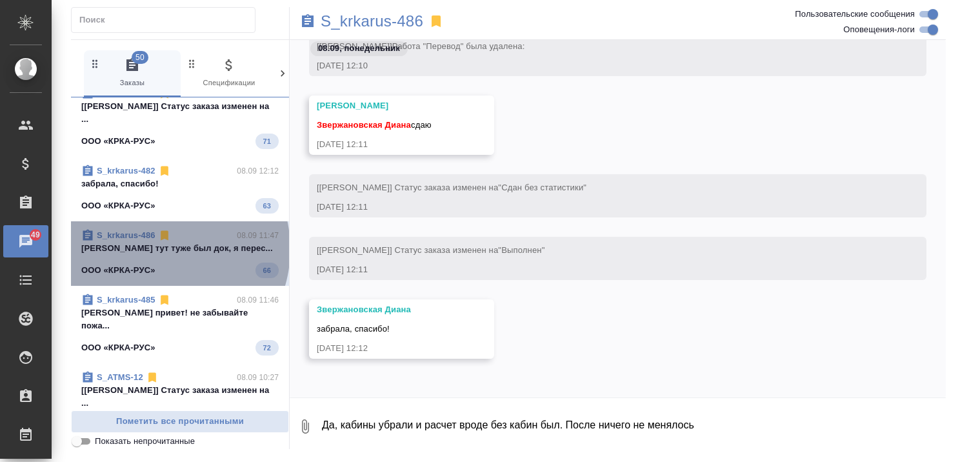
click at [159, 255] on p "Арсеньева Вера тут туже был док, я перес..." at bounding box center [179, 248] width 197 height 13
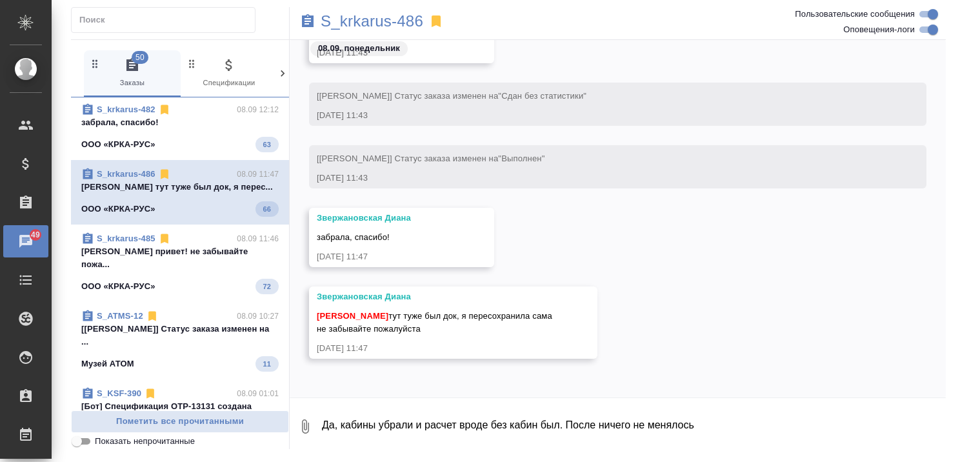
scroll to position [3865, 0]
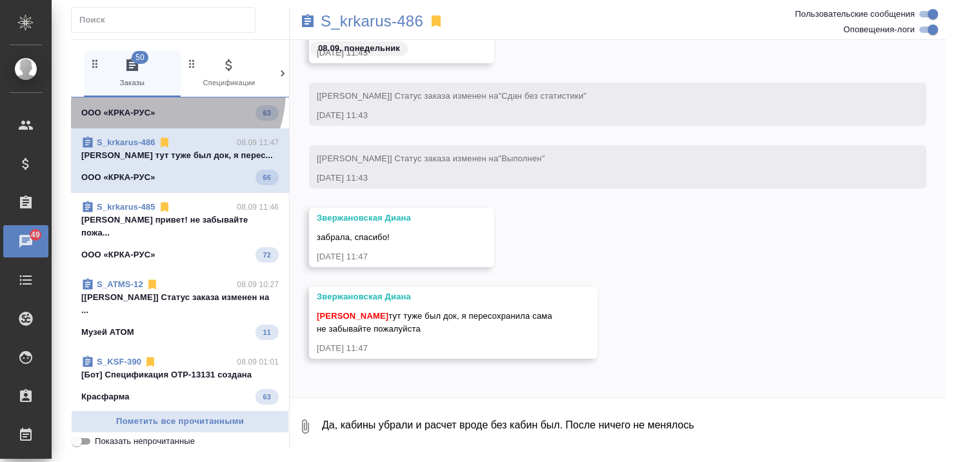
click at [159, 97] on p "забрала, спасибо!" at bounding box center [179, 91] width 197 height 13
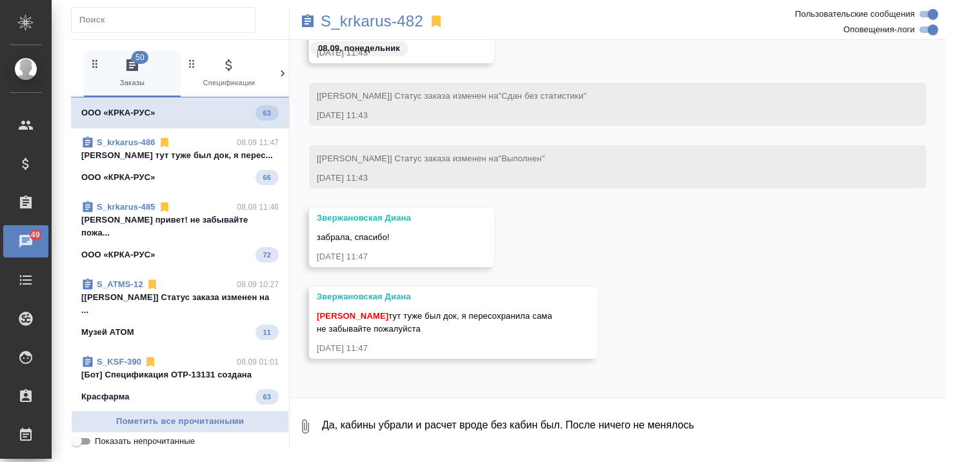
scroll to position [50570, 0]
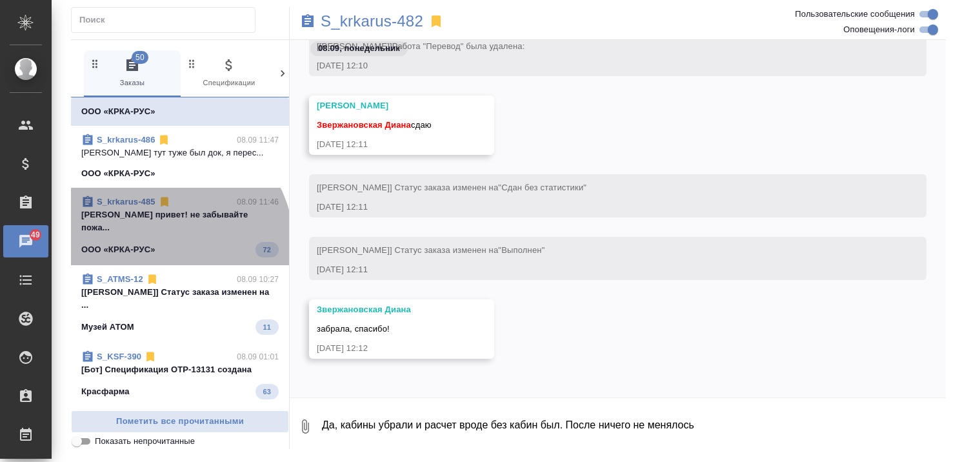
click at [159, 257] on div "ООО «КРКА-РУС» 72" at bounding box center [179, 249] width 197 height 15
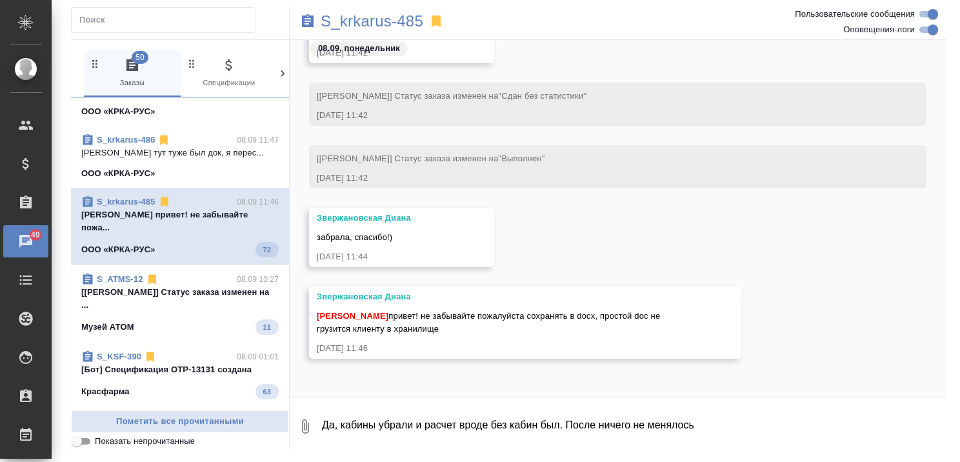
click at [161, 159] on p "Арсеньева Вера тут туже был док, я перес..." at bounding box center [179, 152] width 197 height 13
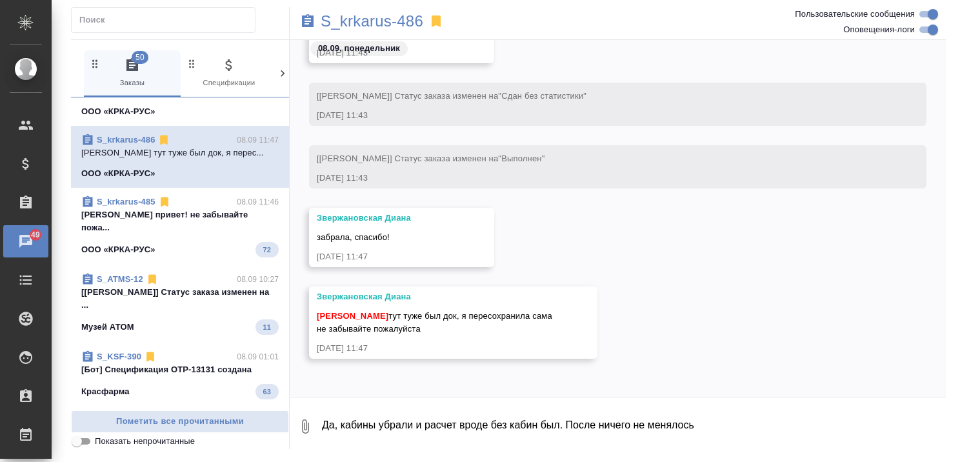
scroll to position [0, 0]
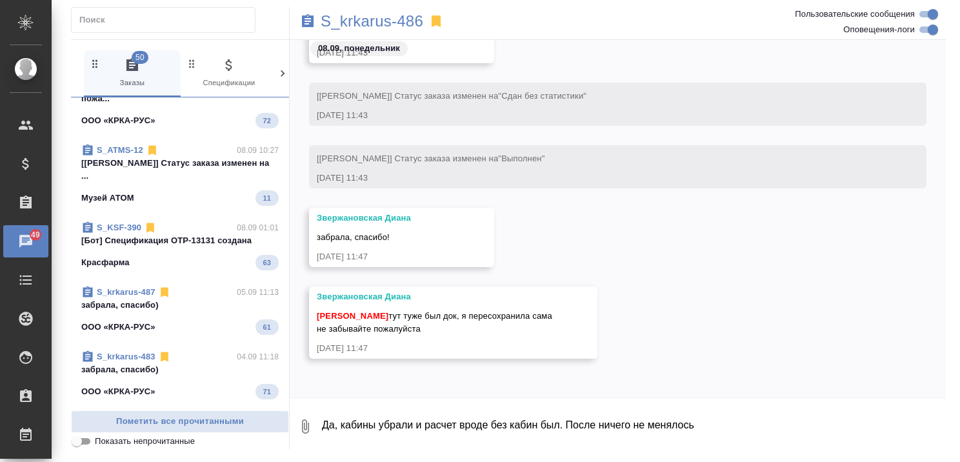
click at [150, 206] on span "S_ATMS-12 08.09 10:27 [Валяева Анна] Статус заказа изменен на ... Музей АТОМ 11" at bounding box center [179, 175] width 197 height 62
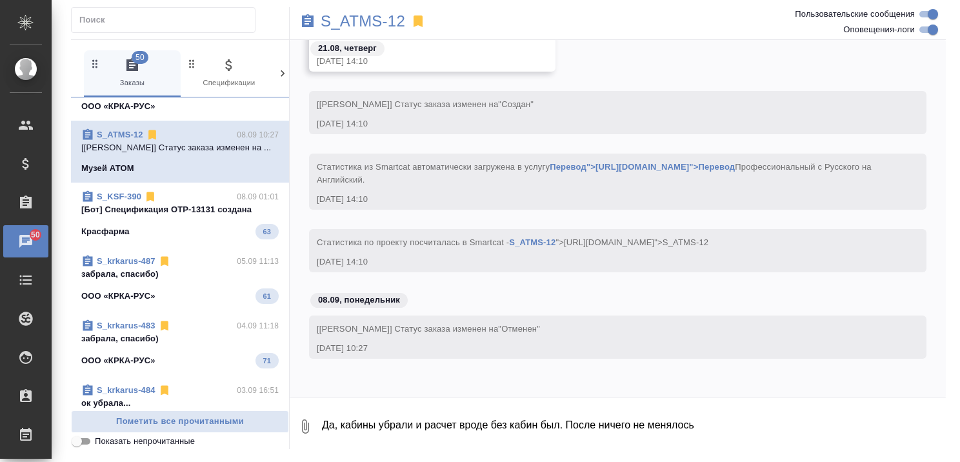
click at [166, 239] on span "S_KSF-390 08.09 01:01 [Бот] Спецификация OTP-13131 создана Красфарма 63" at bounding box center [179, 214] width 197 height 49
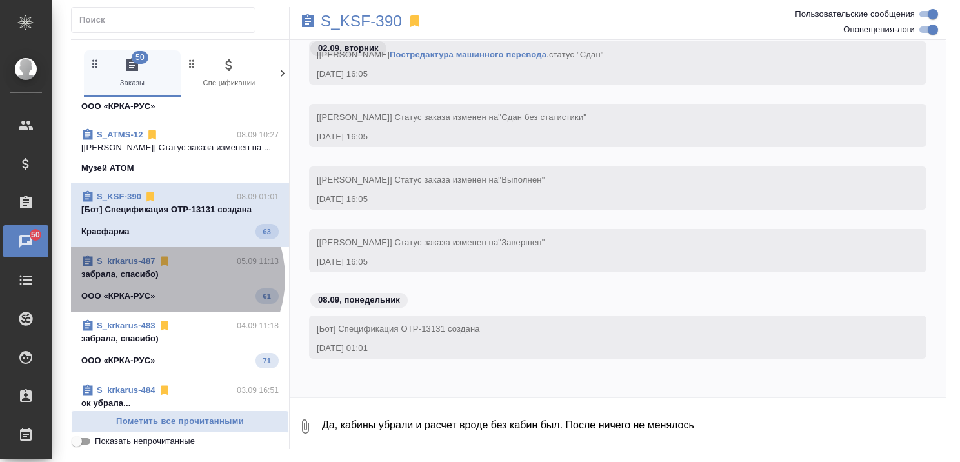
click at [170, 281] on p "забрала, спасибо)" at bounding box center [179, 274] width 197 height 13
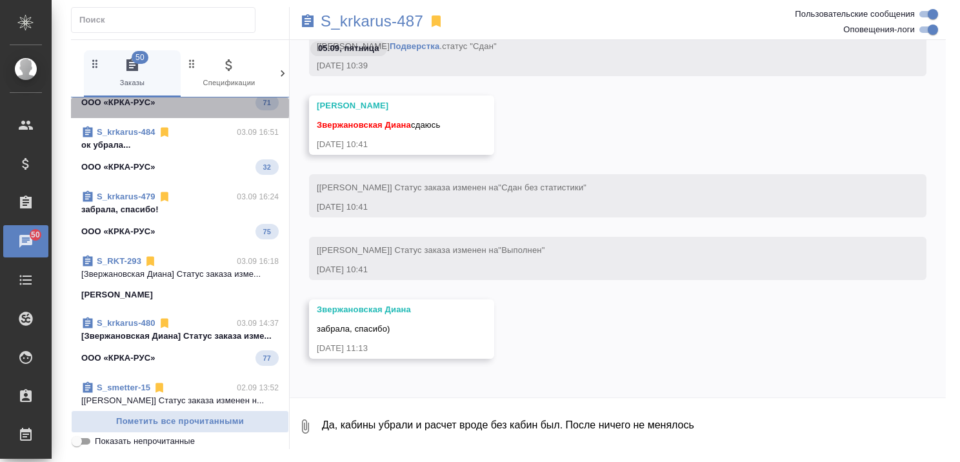
click at [157, 110] on div "ООО «КРКА-РУС» 71" at bounding box center [179, 102] width 197 height 15
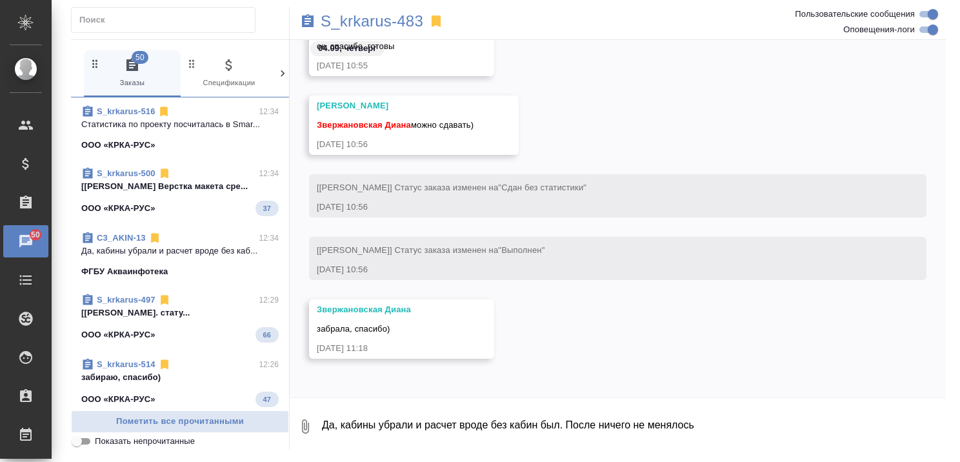
click at [164, 129] on p "Cтатистика по проекту посчиталась в Smar..." at bounding box center [179, 124] width 197 height 13
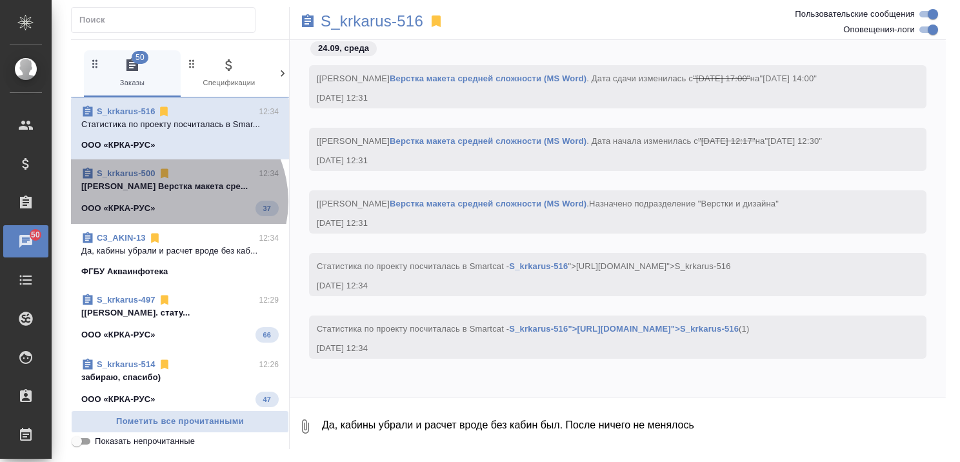
click at [174, 193] on p "[Грабко Мария] Работа Верстка макета сре..." at bounding box center [179, 186] width 197 height 13
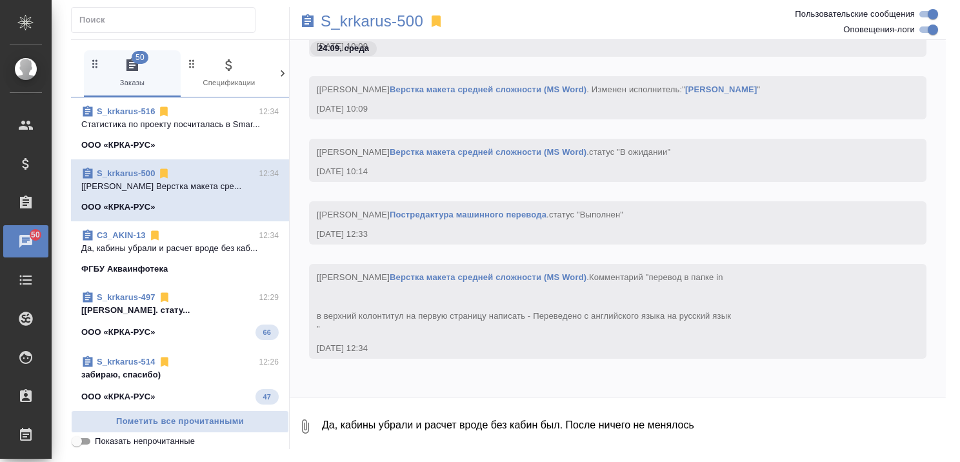
click at [224, 304] on p "[Грабко Мария] Работа Подверстка. стату..." at bounding box center [179, 310] width 197 height 13
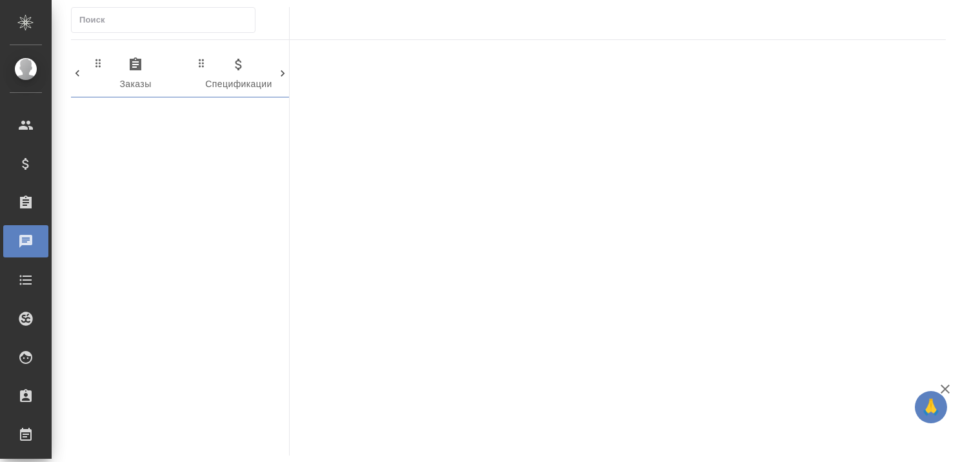
scroll to position [0, 746]
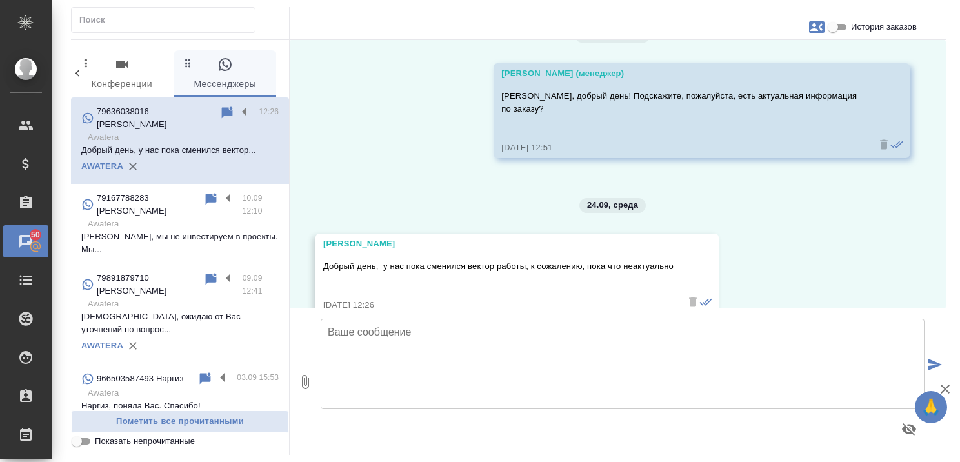
click at [491, 341] on textarea at bounding box center [623, 364] width 604 height 90
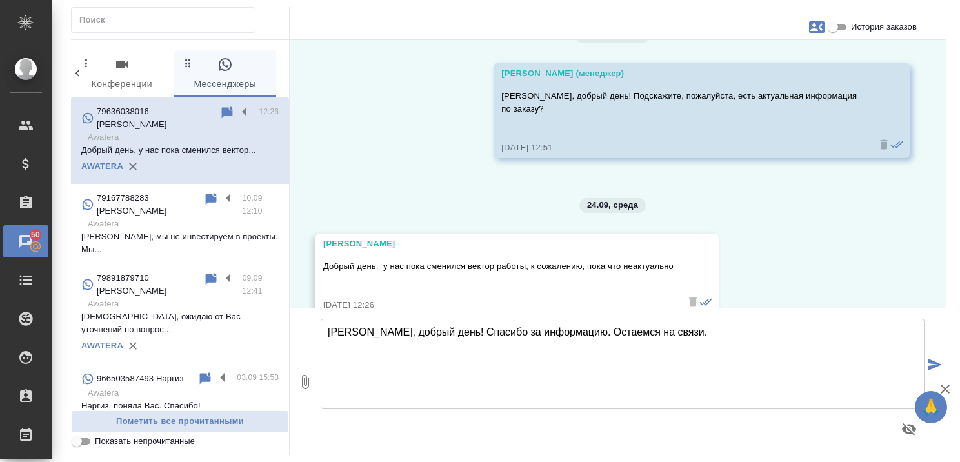
type textarea "Ирина, добрый день! Спасибо за информацию. Остаемся на связи."
click at [944, 389] on icon "button" at bounding box center [944, 388] width 15 height 15
click at [929, 359] on icon "submit" at bounding box center [935, 365] width 14 height 12
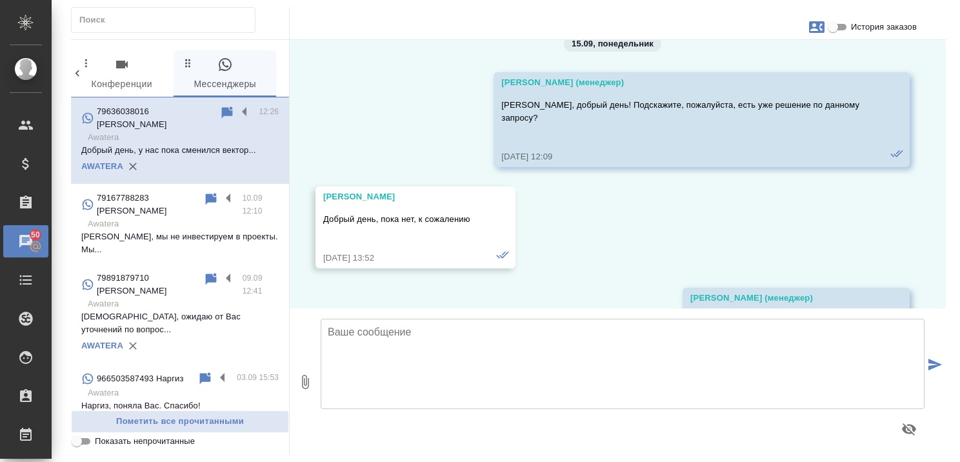
scroll to position [610, 0]
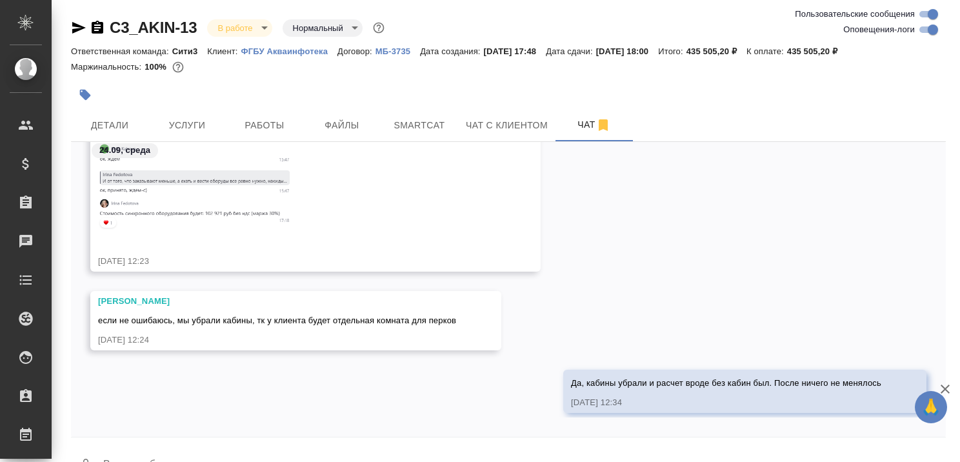
scroll to position [1442, 0]
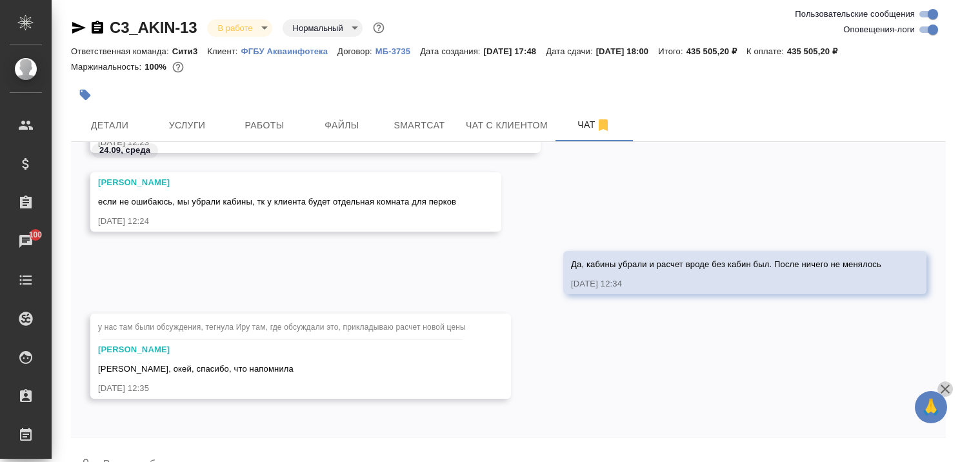
click at [942, 390] on icon "button" at bounding box center [944, 388] width 15 height 15
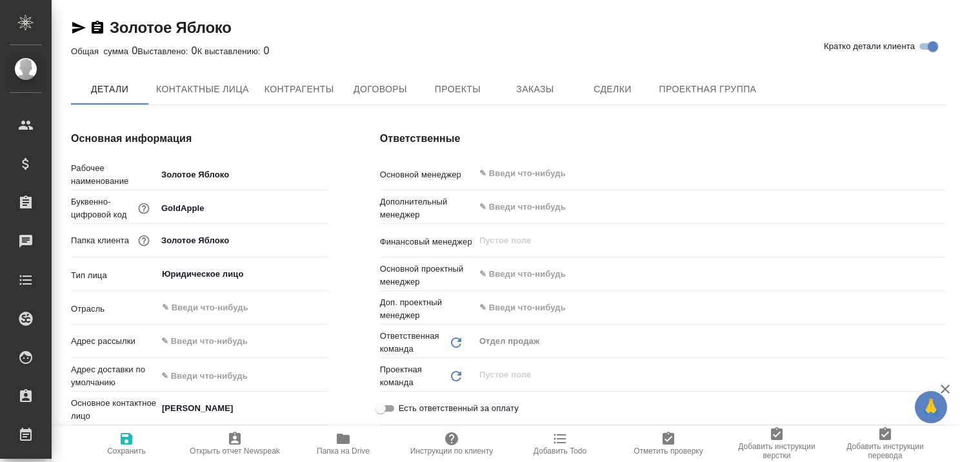
type textarea "x"
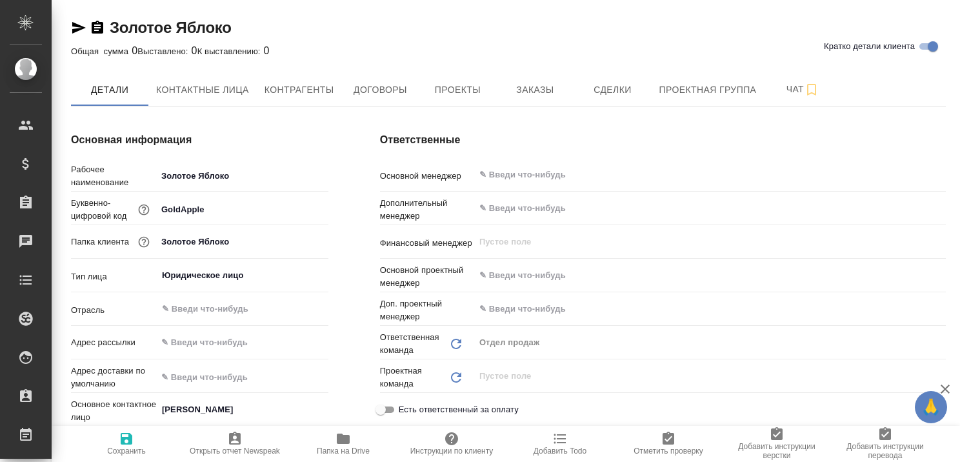
type textarea "x"
type input "(МБ) ООО "Монблан""
type textarea "x"
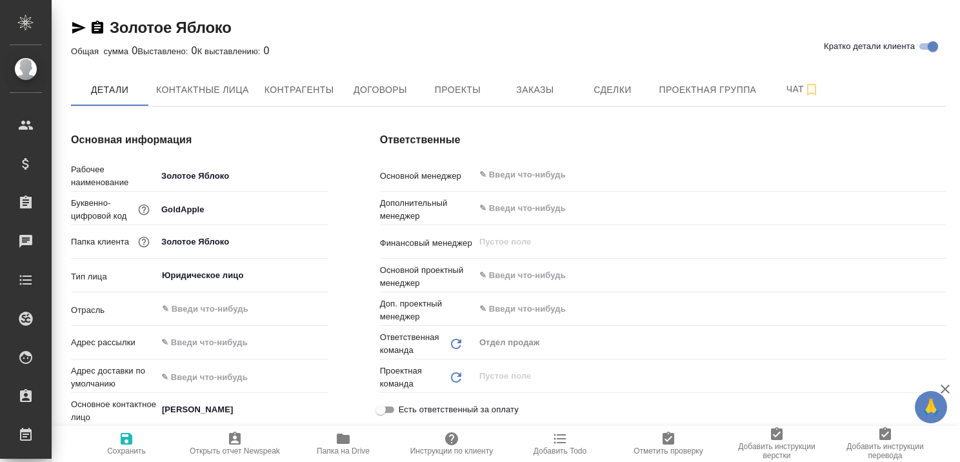
type textarea "x"
click at [181, 83] on span "Контактные лица" at bounding box center [202, 90] width 93 height 16
select select "RU"
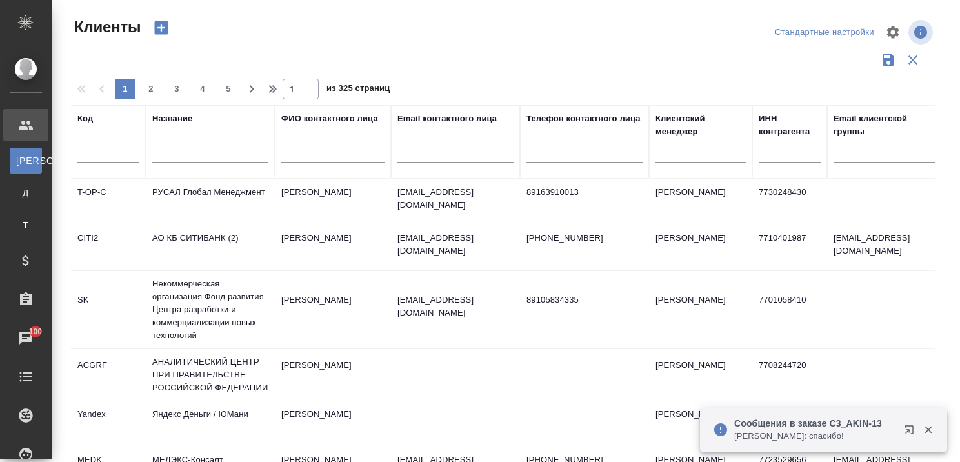
select select "RU"
click at [905, 429] on icon "button" at bounding box center [911, 431] width 15 height 15
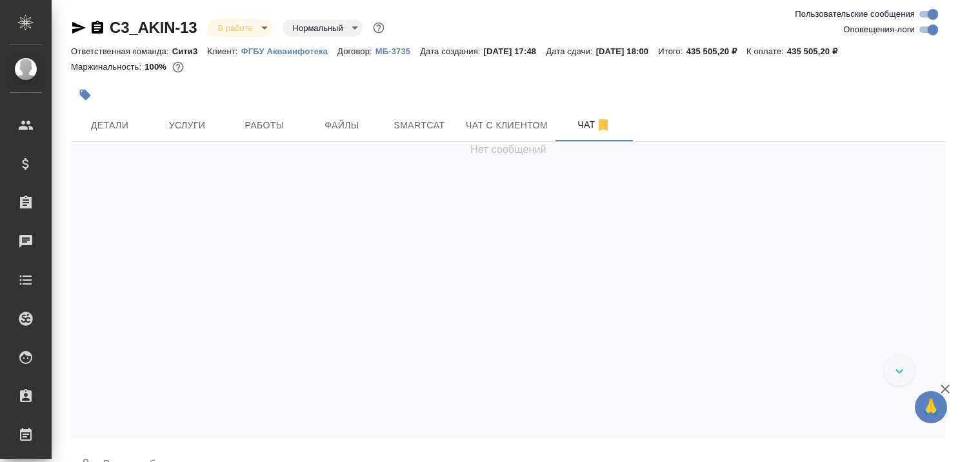
scroll to position [1348, 0]
